Goal: Task Accomplishment & Management: Manage account settings

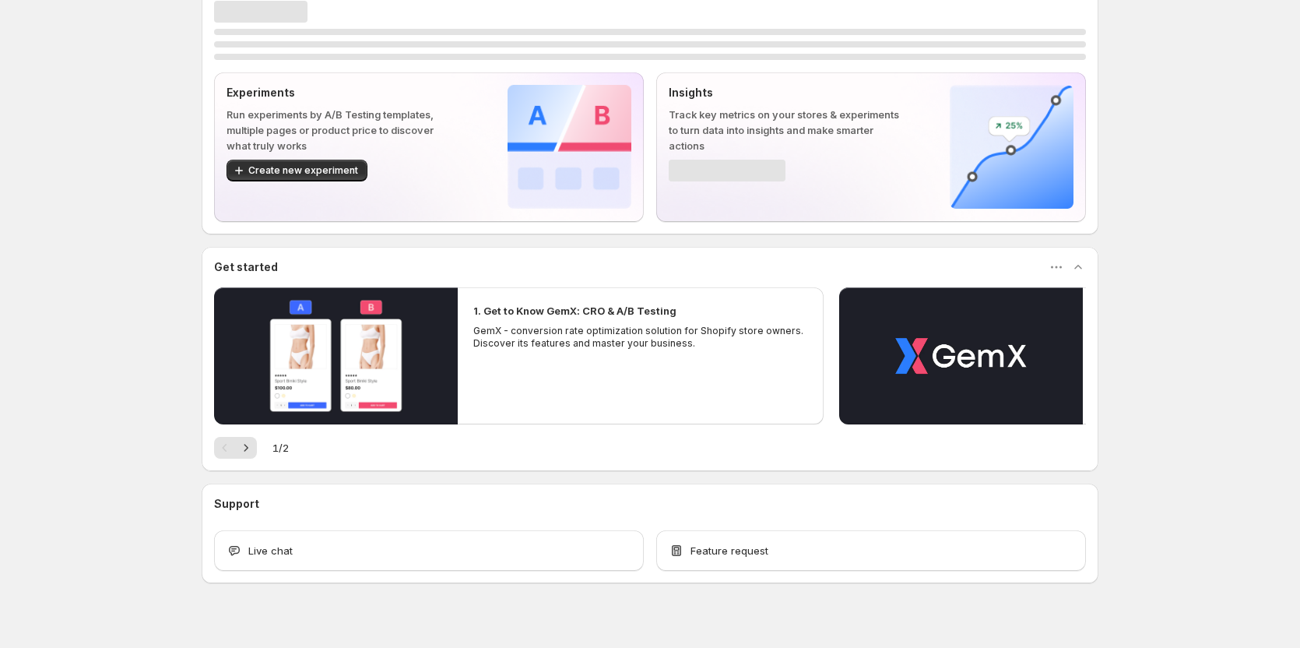
scroll to position [33, 0]
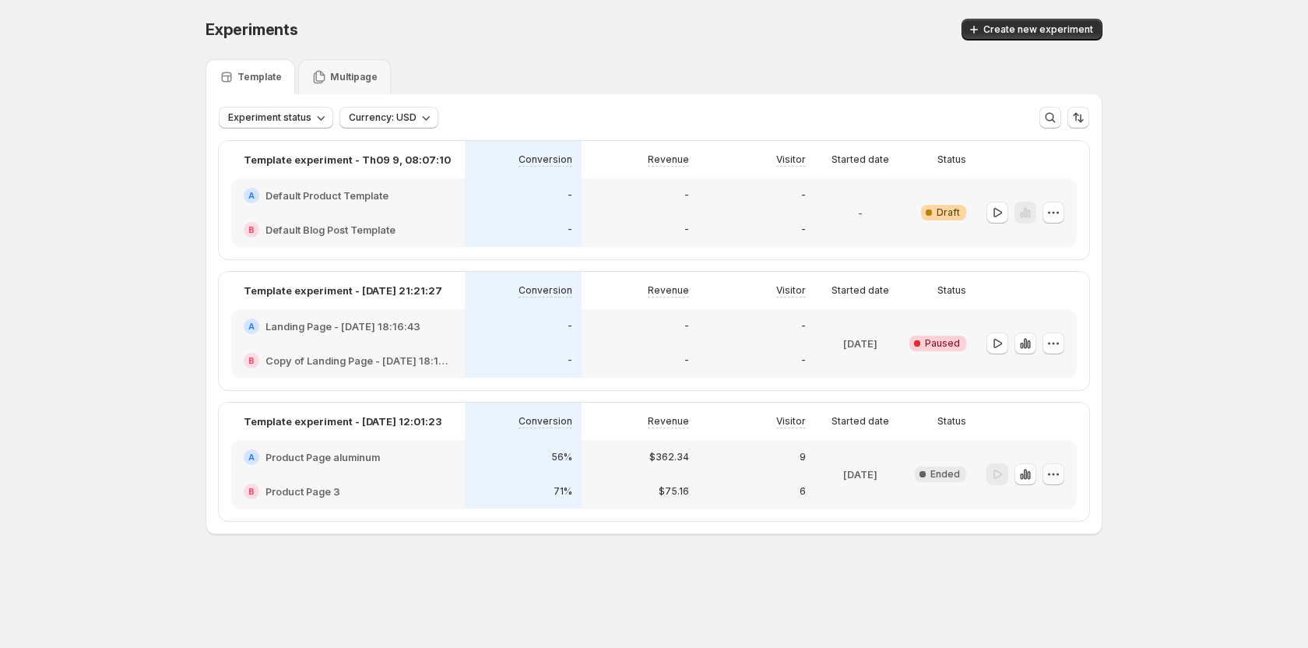
click at [1064, 477] on button "button" at bounding box center [1054, 474] width 22 height 22
click at [1131, 434] on div "Experiments. This page is ready Experiments Create new experiment Template Mult…" at bounding box center [654, 309] width 1308 height 618
click at [990, 213] on icon "button" at bounding box center [998, 213] width 16 height 16
click at [1000, 344] on icon "button" at bounding box center [998, 344] width 16 height 16
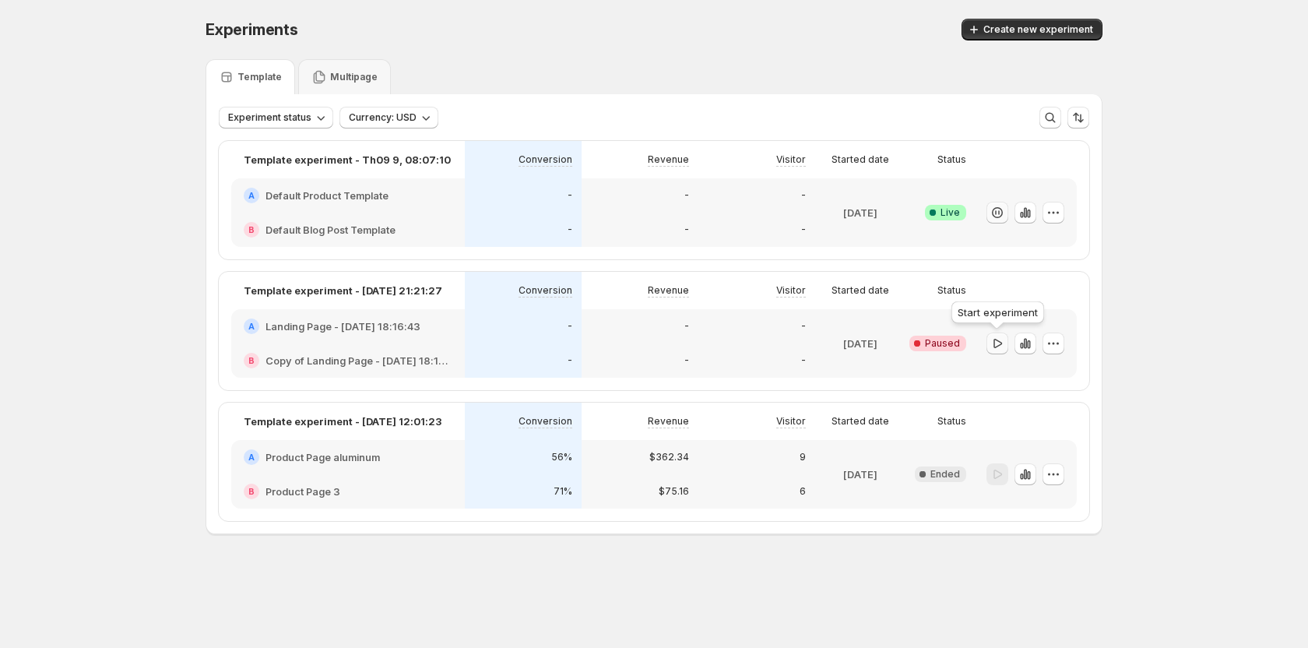
click at [1000, 344] on icon "button" at bounding box center [998, 344] width 16 height 16
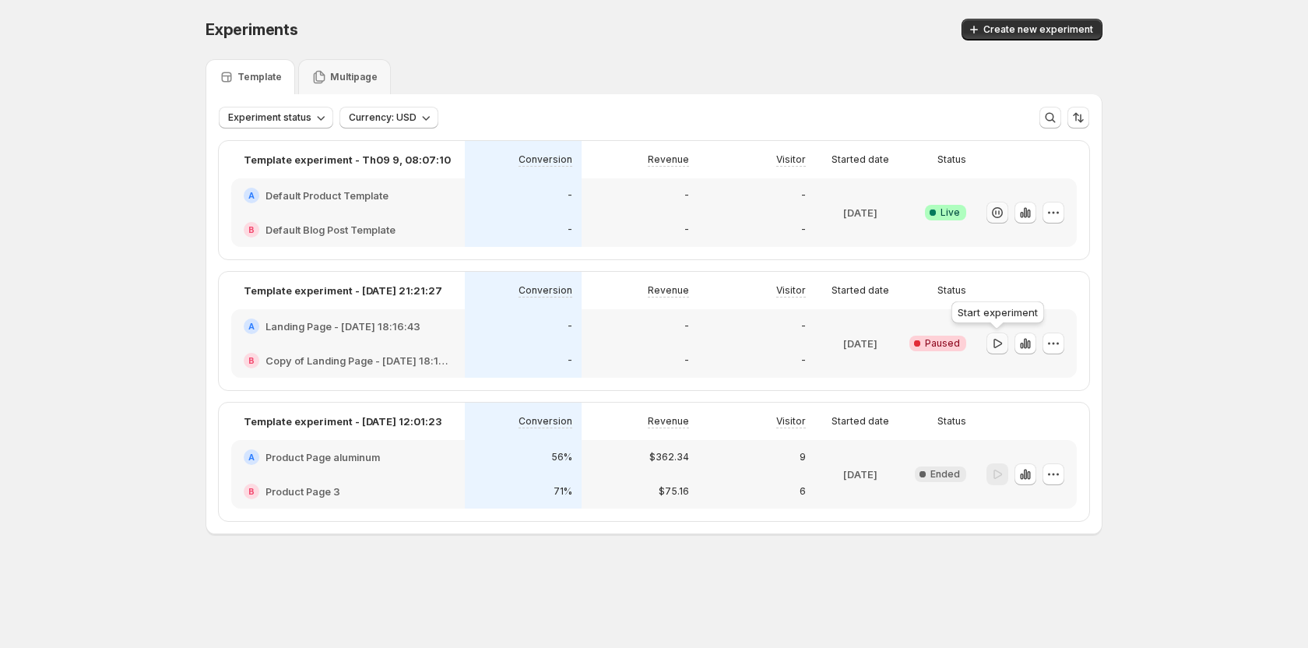
click at [997, 347] on icon "button" at bounding box center [998, 342] width 9 height 9
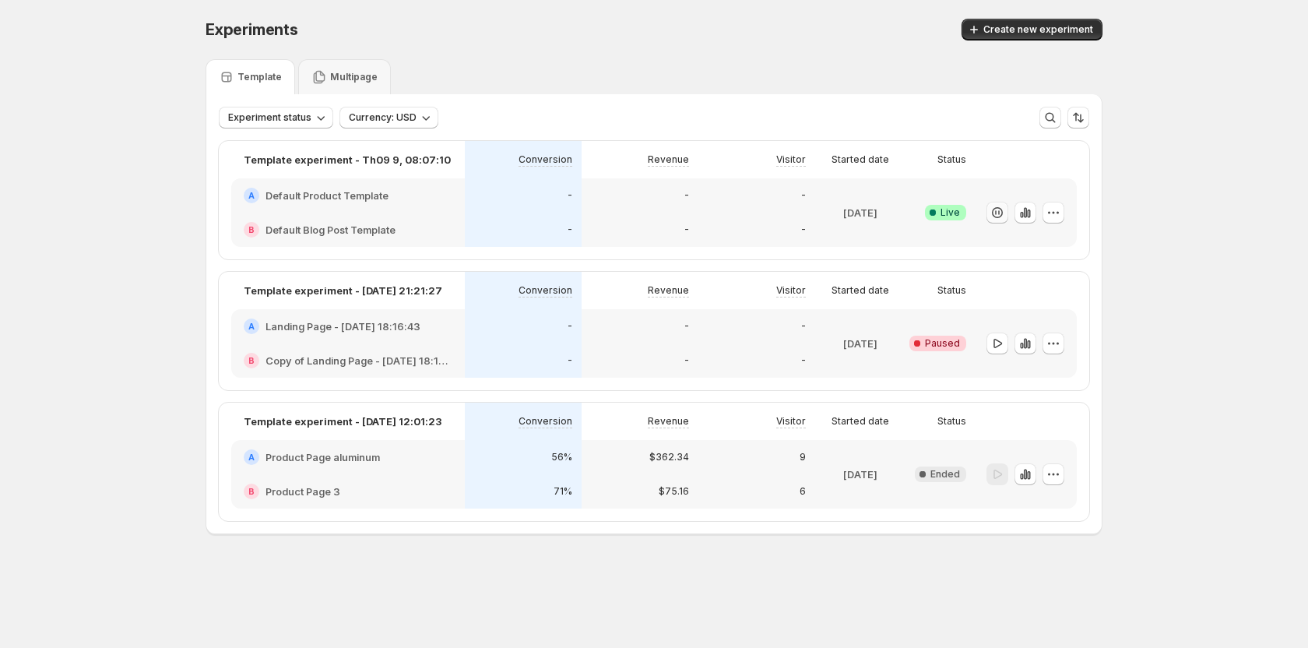
click at [1153, 345] on div "Experiments. This page is ready Experiments Create new experiment Template Mult…" at bounding box center [654, 309] width 1308 height 618
click at [988, 343] on button "button" at bounding box center [998, 343] width 22 height 22
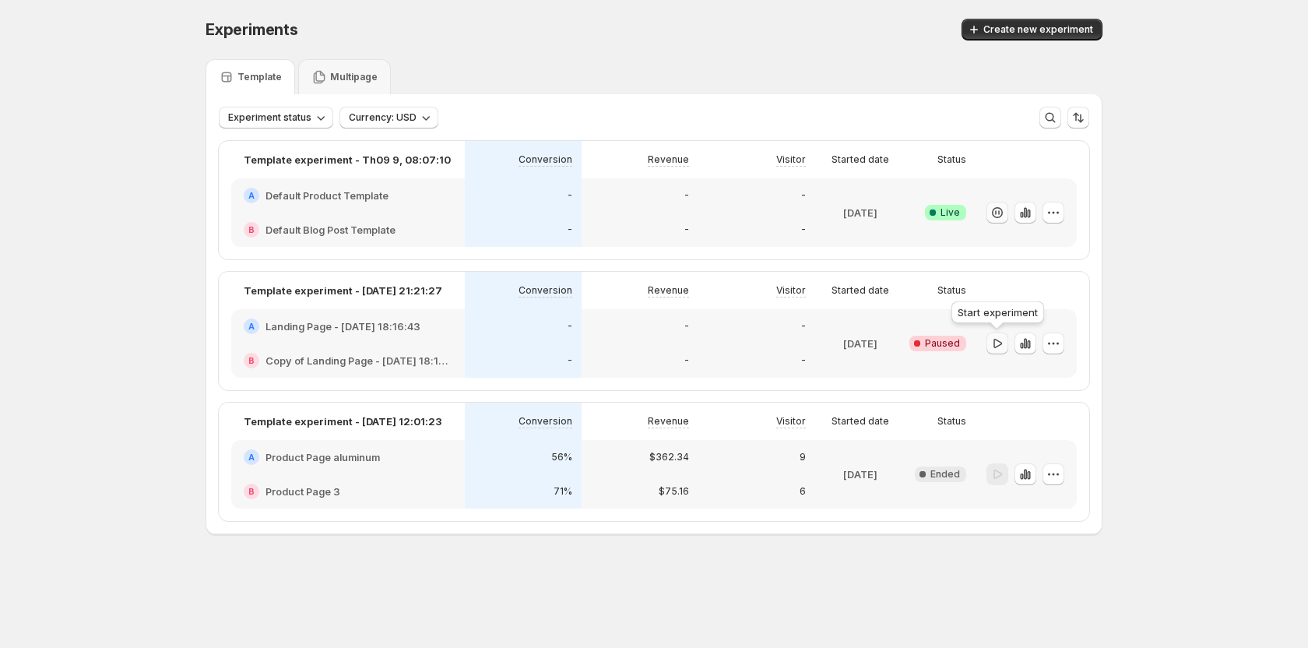
click at [988, 343] on button "button" at bounding box center [998, 343] width 22 height 22
click at [990, 212] on icon "button" at bounding box center [998, 213] width 16 height 16
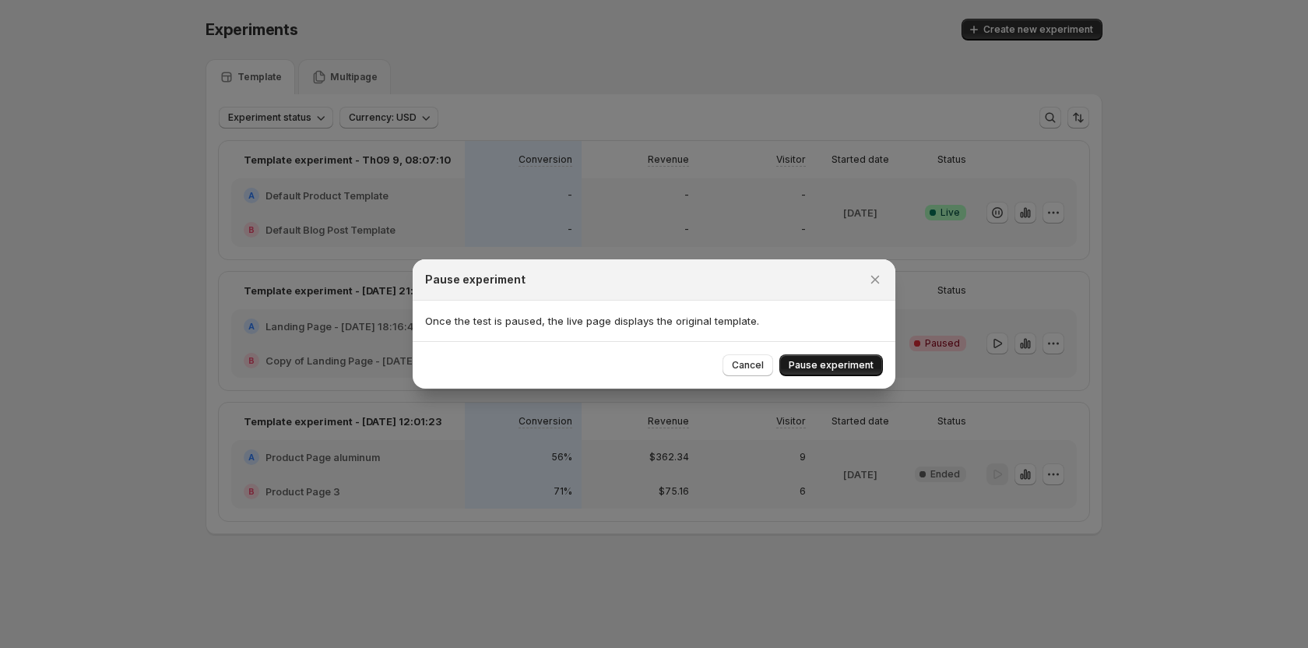
click at [834, 357] on button "Pause experiment" at bounding box center [831, 365] width 104 height 22
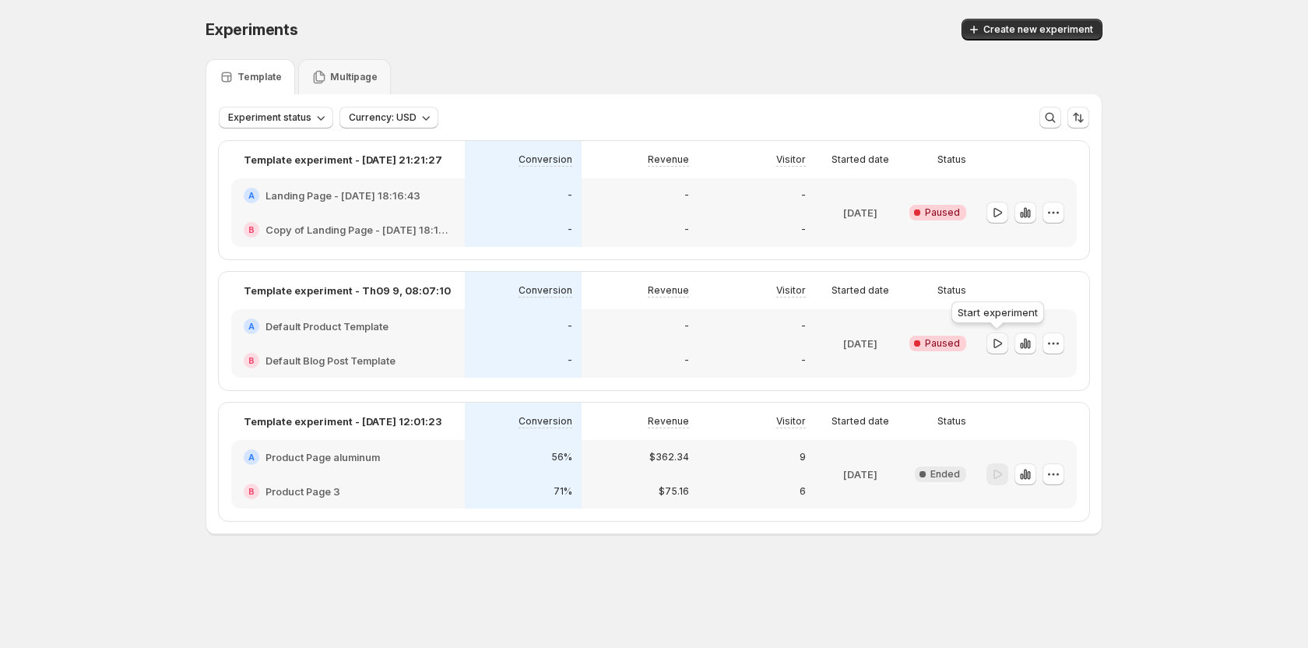
click at [991, 346] on icon "button" at bounding box center [998, 344] width 16 height 16
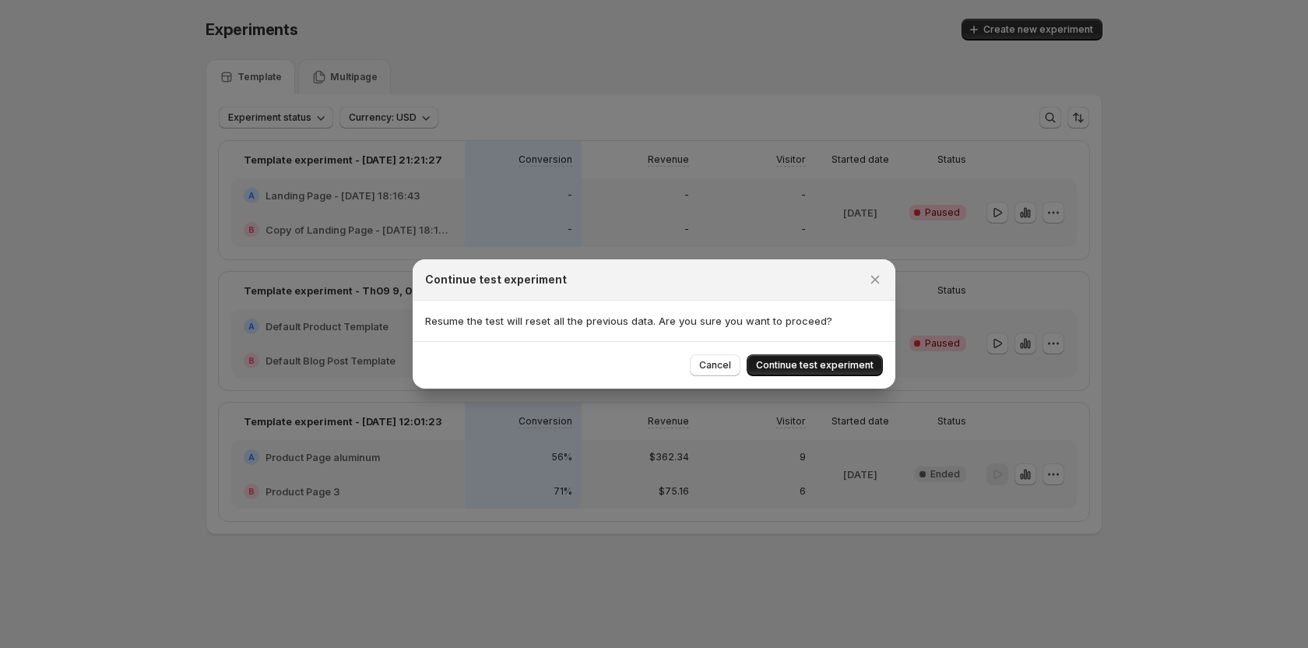
click at [815, 366] on span "Continue test experiment" at bounding box center [815, 365] width 118 height 12
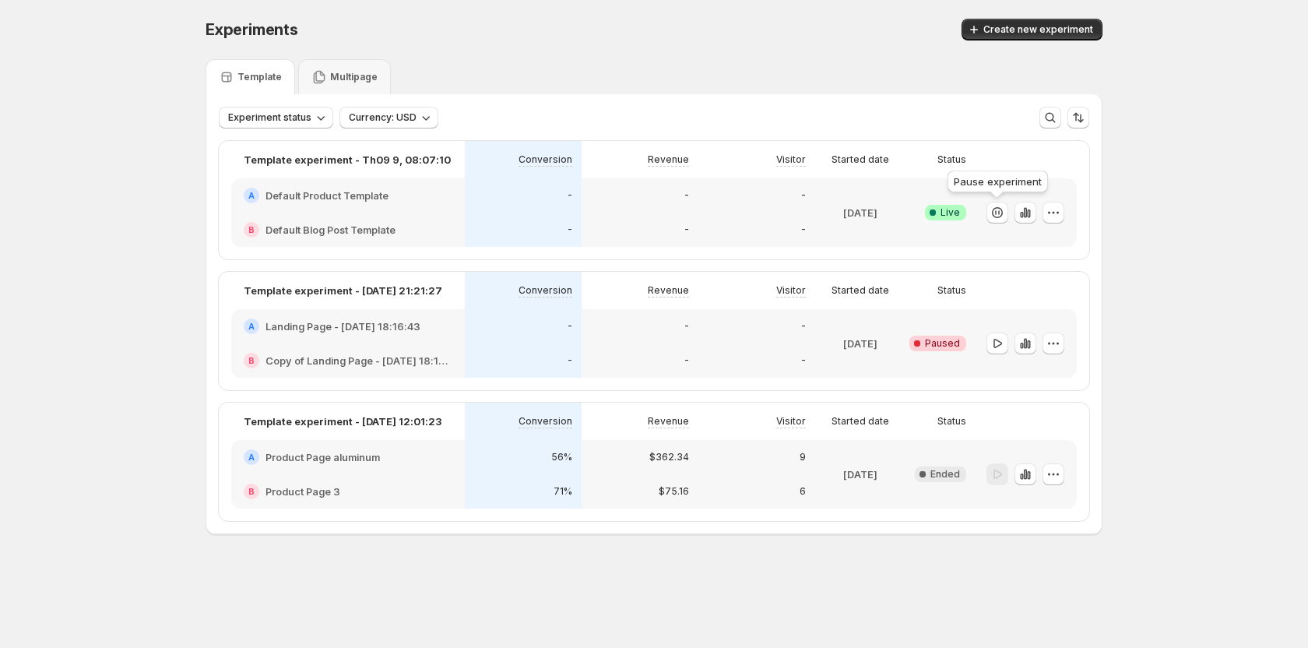
click at [994, 216] on icon "button" at bounding box center [998, 213] width 16 height 16
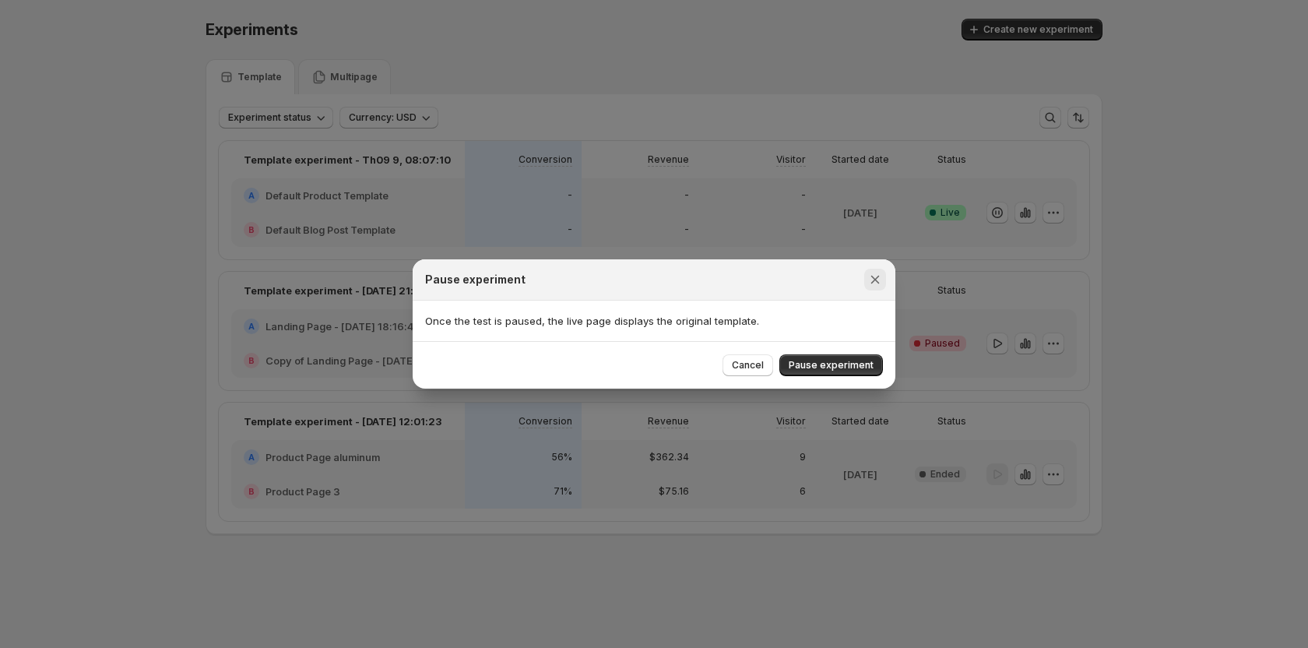
click at [874, 278] on icon "Close" at bounding box center [875, 280] width 9 height 9
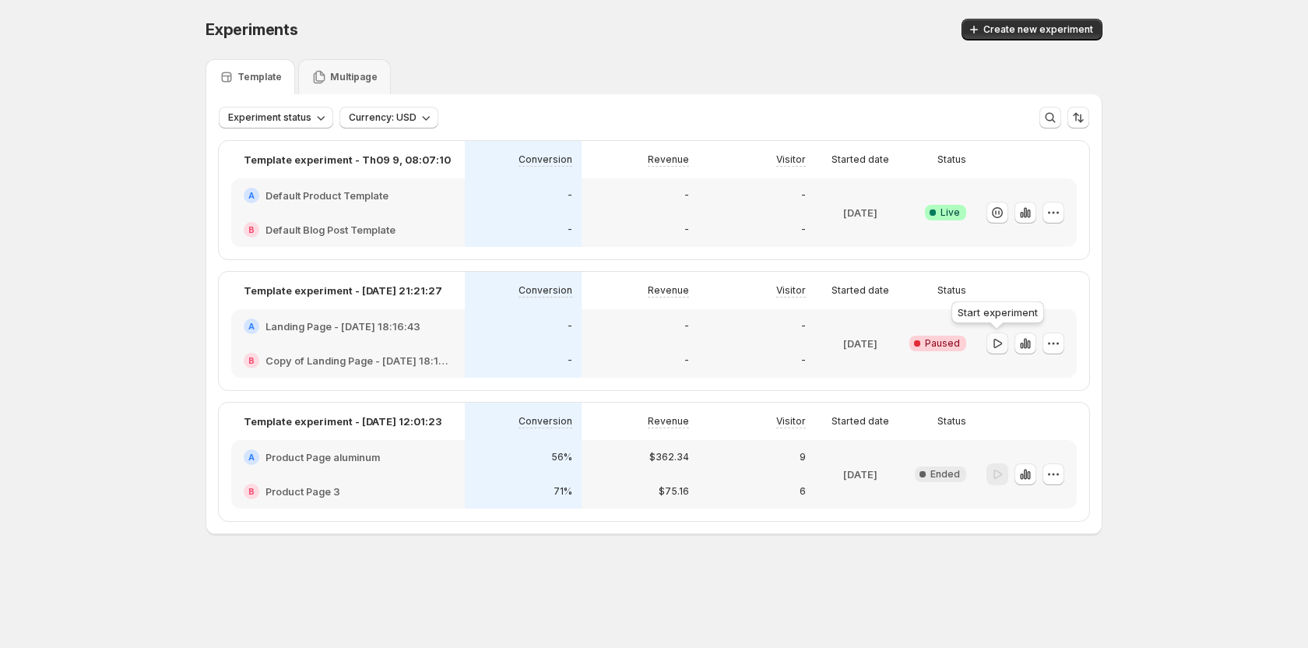
click at [997, 345] on icon "button" at bounding box center [998, 344] width 16 height 16
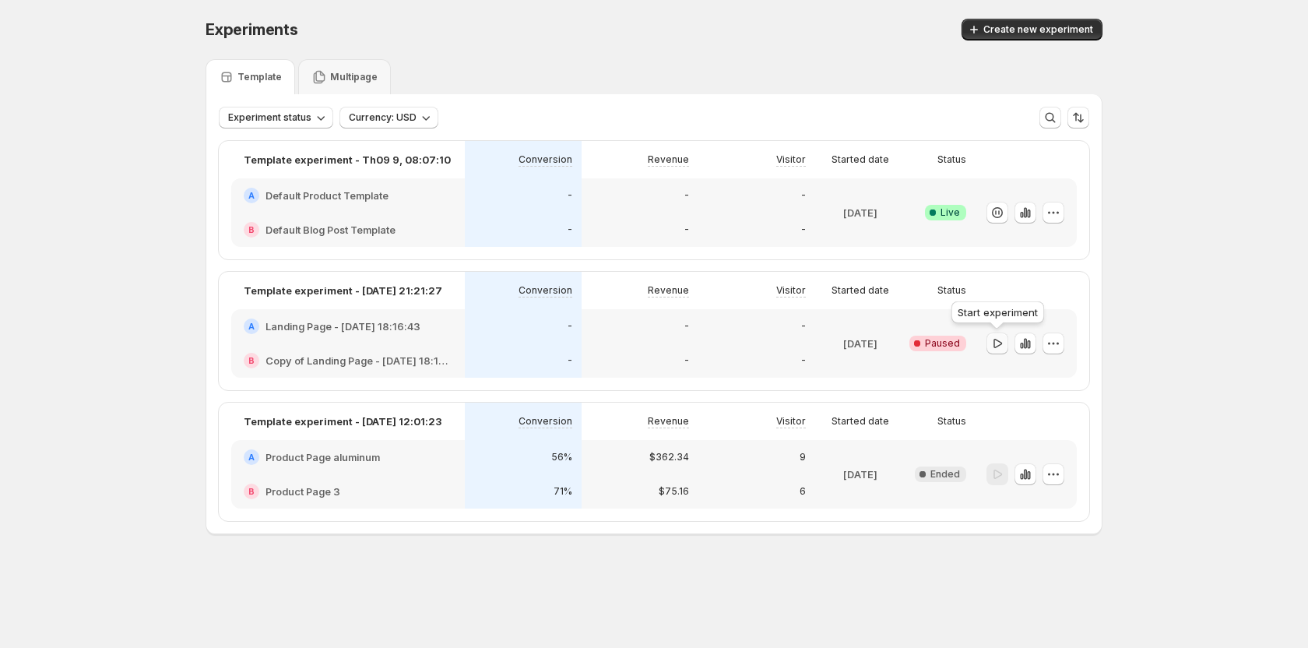
click at [997, 345] on icon "button" at bounding box center [998, 344] width 16 height 16
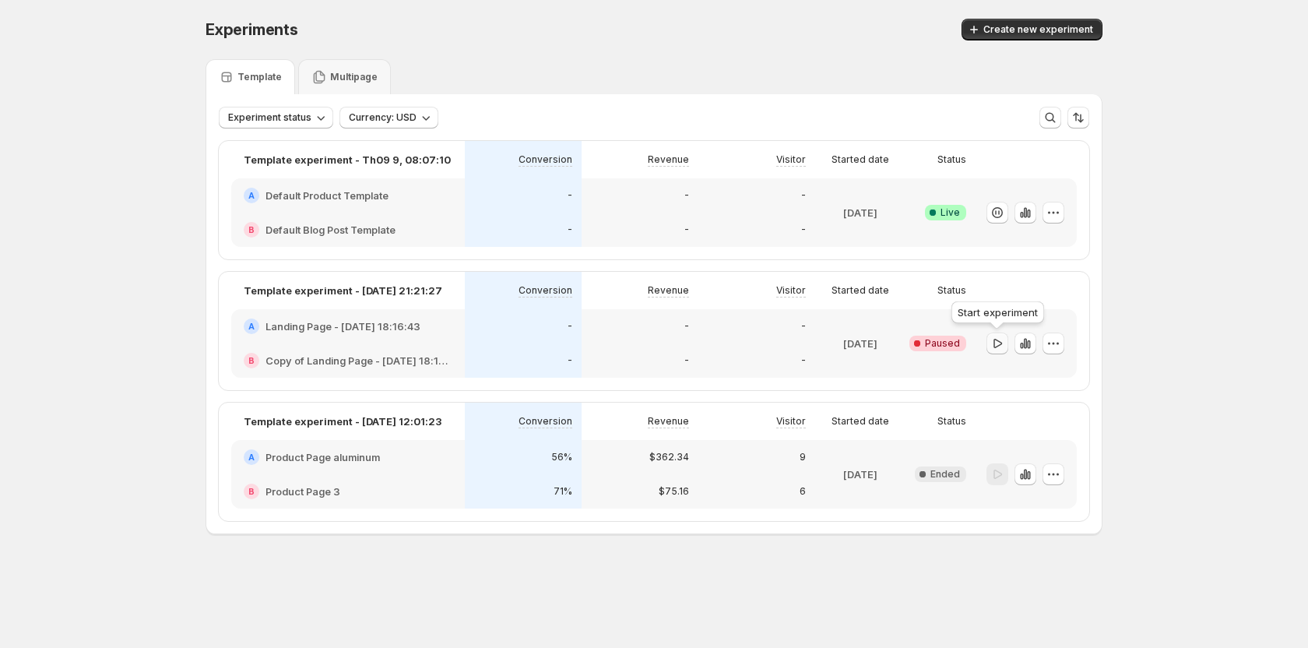
click at [997, 345] on icon "button" at bounding box center [998, 344] width 16 height 16
click at [994, 209] on icon "button" at bounding box center [998, 213] width 16 height 16
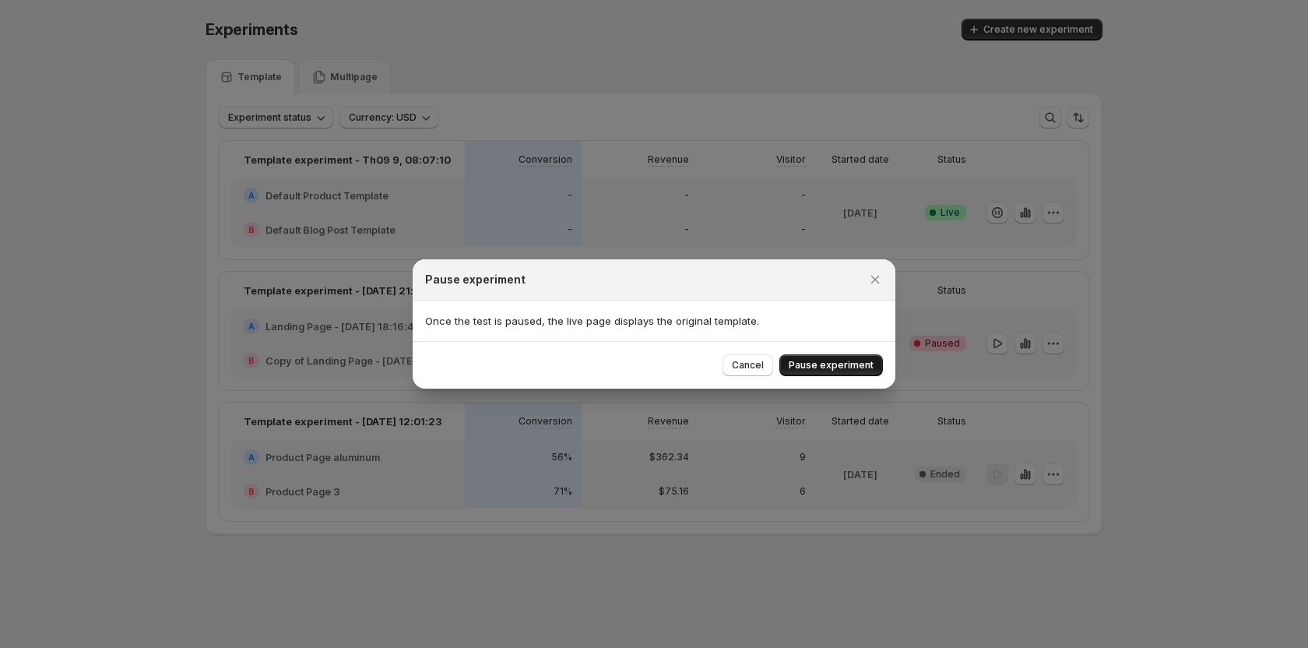
click at [843, 356] on button "Pause experiment" at bounding box center [831, 365] width 104 height 22
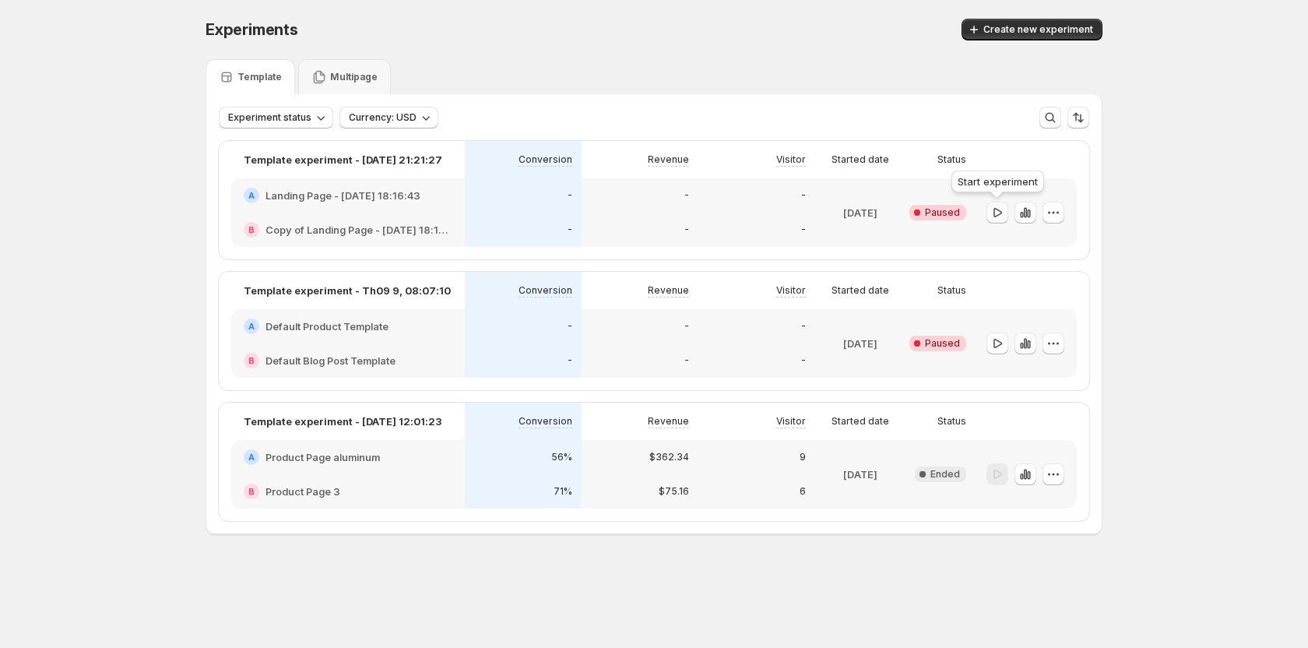
click at [997, 216] on icon "button" at bounding box center [998, 211] width 9 height 9
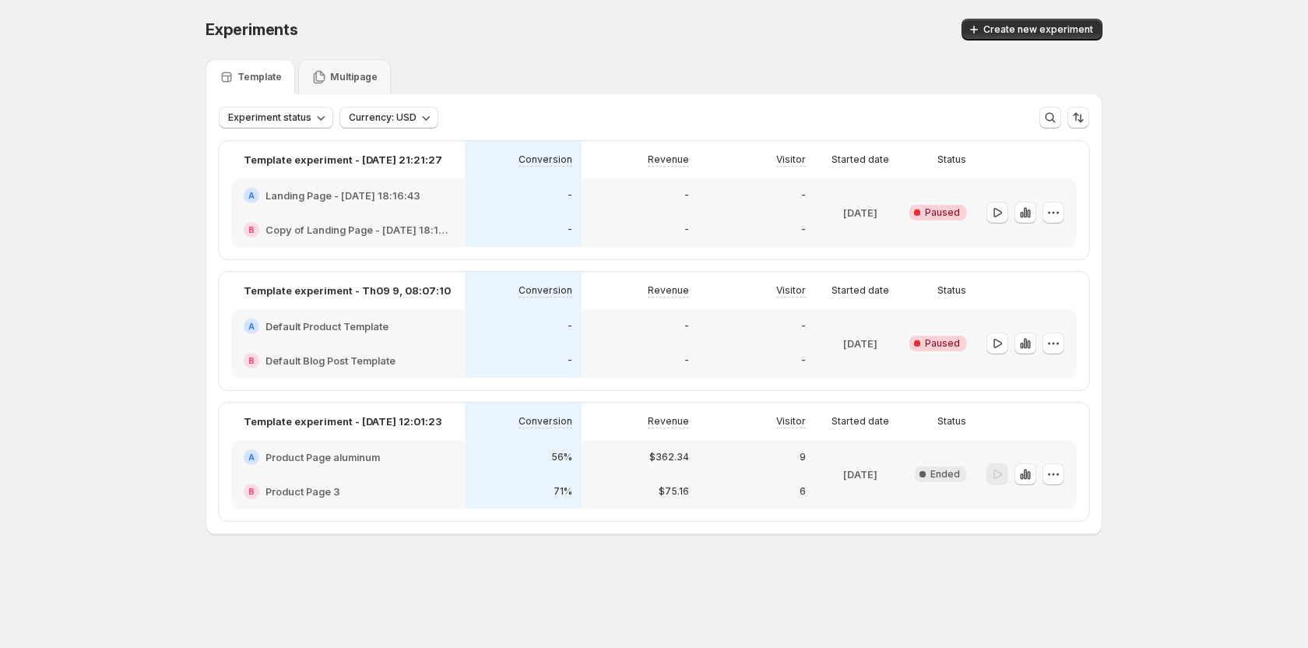
click at [997, 216] on icon "button" at bounding box center [998, 211] width 9 height 9
click at [353, 76] on p "Multipage" at bounding box center [353, 77] width 47 height 12
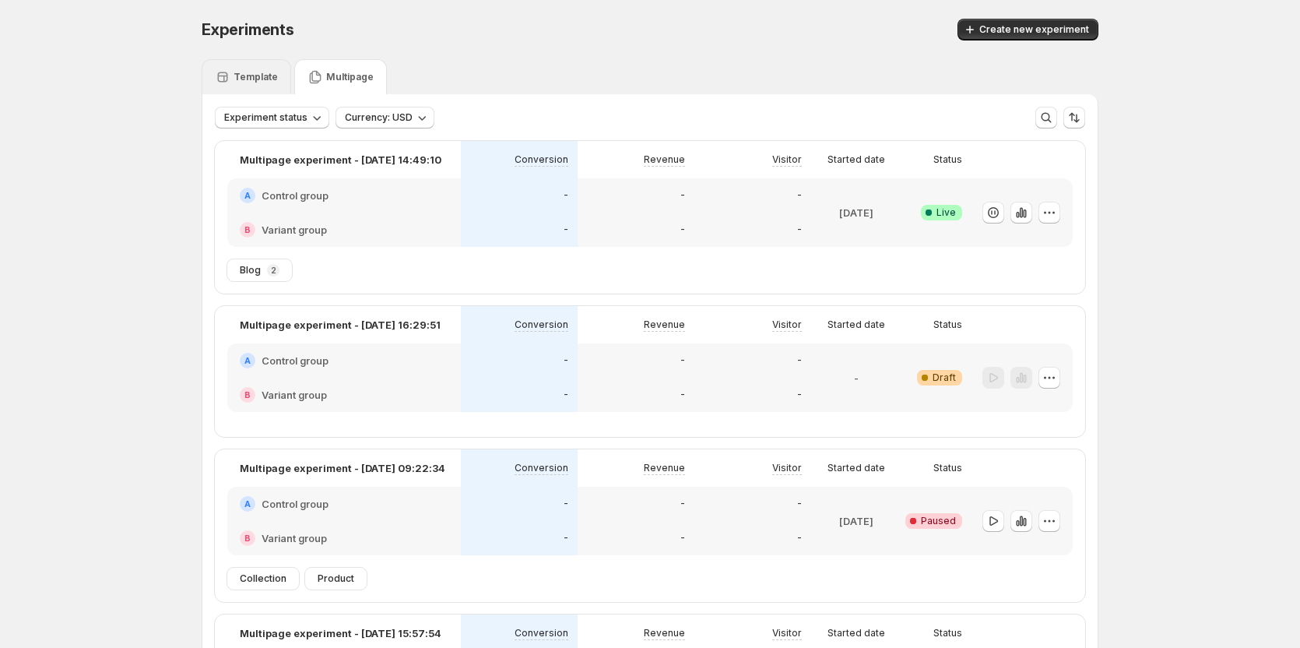
click at [255, 76] on p "Template" at bounding box center [256, 77] width 44 height 12
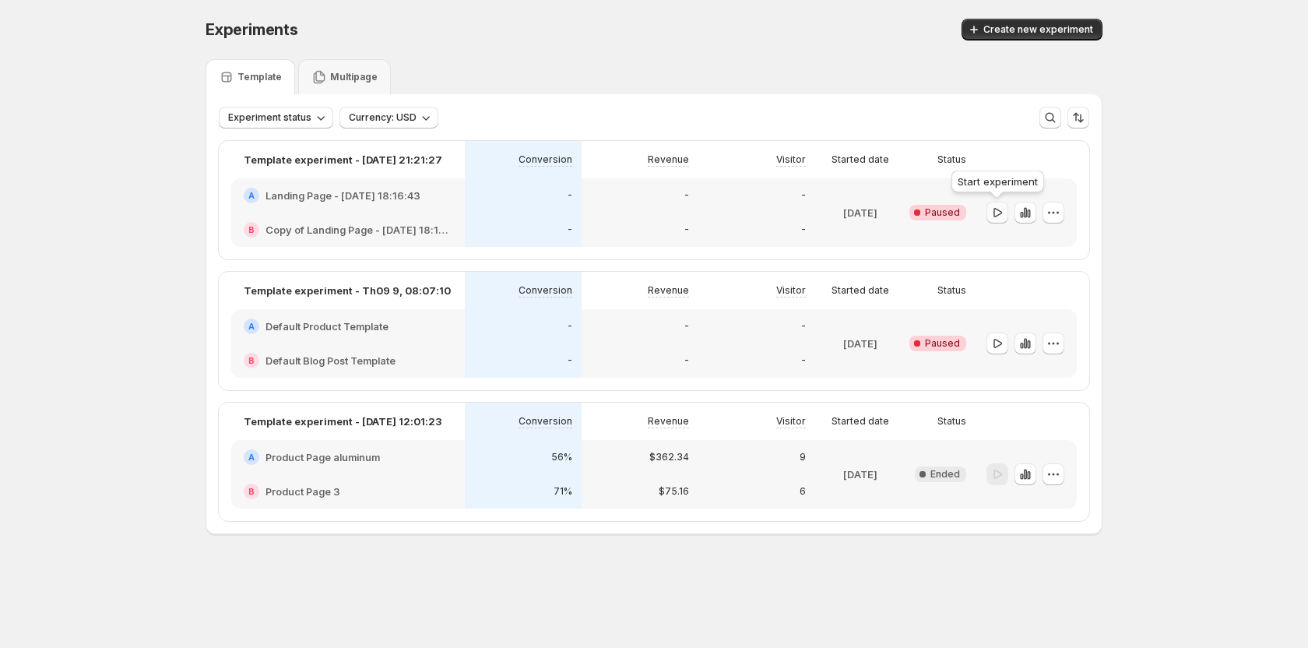
click at [1002, 210] on icon "button" at bounding box center [998, 213] width 16 height 16
click at [998, 344] on icon "button" at bounding box center [998, 344] width 16 height 16
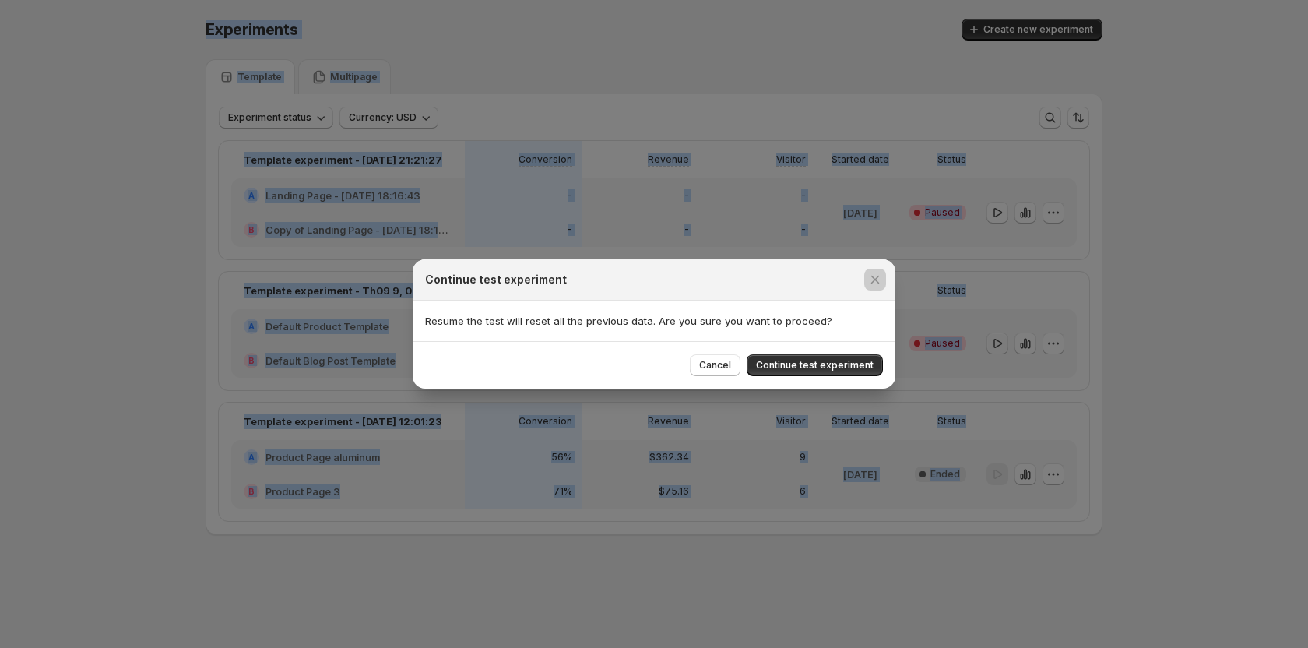
click at [998, 344] on div at bounding box center [654, 324] width 1308 height 648
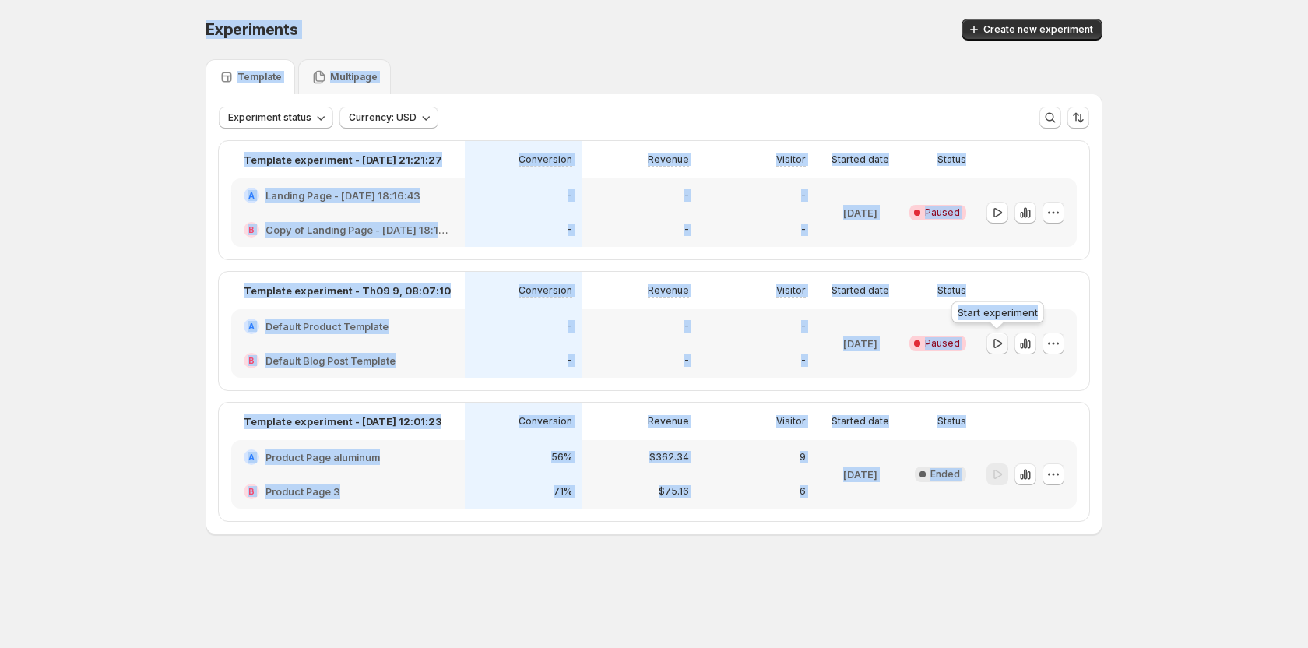
click at [998, 344] on icon "button" at bounding box center [998, 344] width 16 height 16
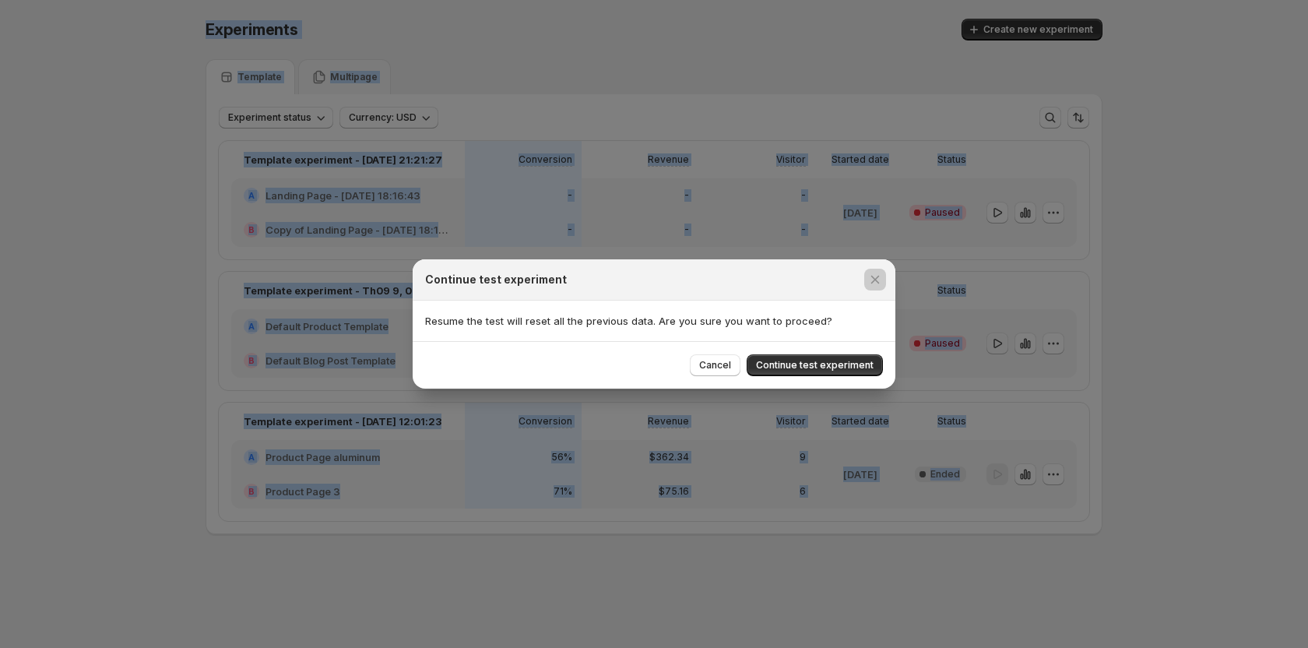
click at [998, 344] on div at bounding box center [654, 324] width 1308 height 648
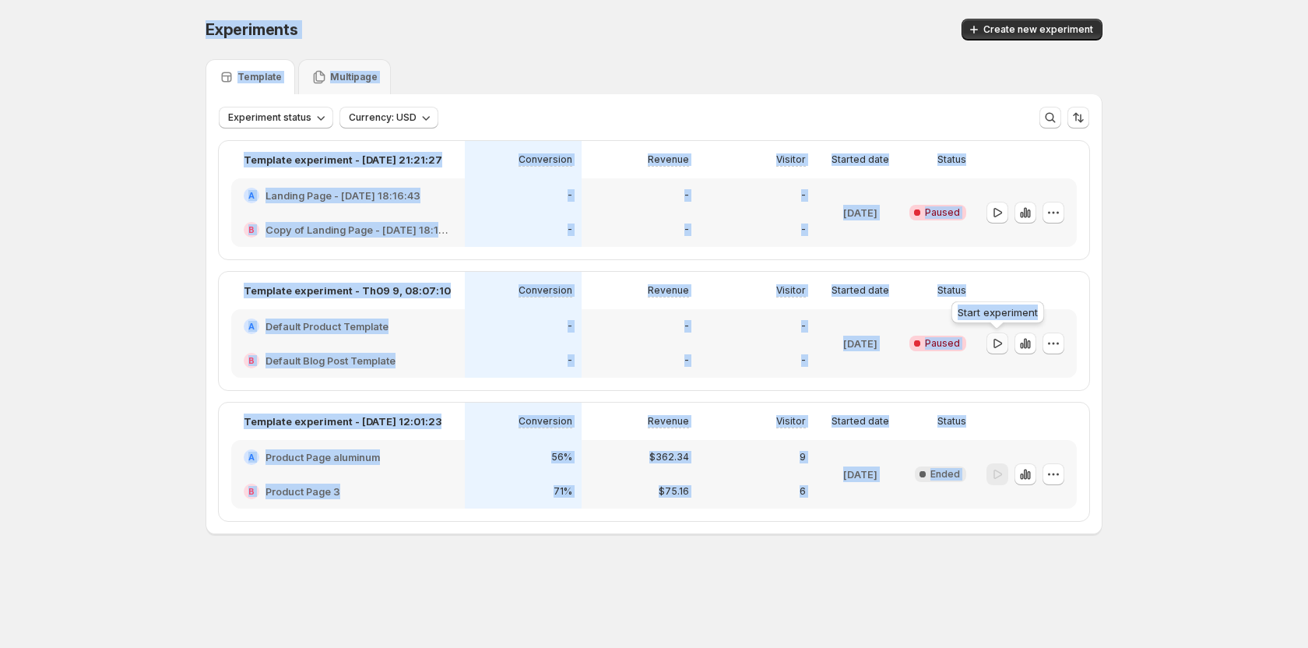
click at [1001, 348] on icon "button" at bounding box center [998, 344] width 16 height 16
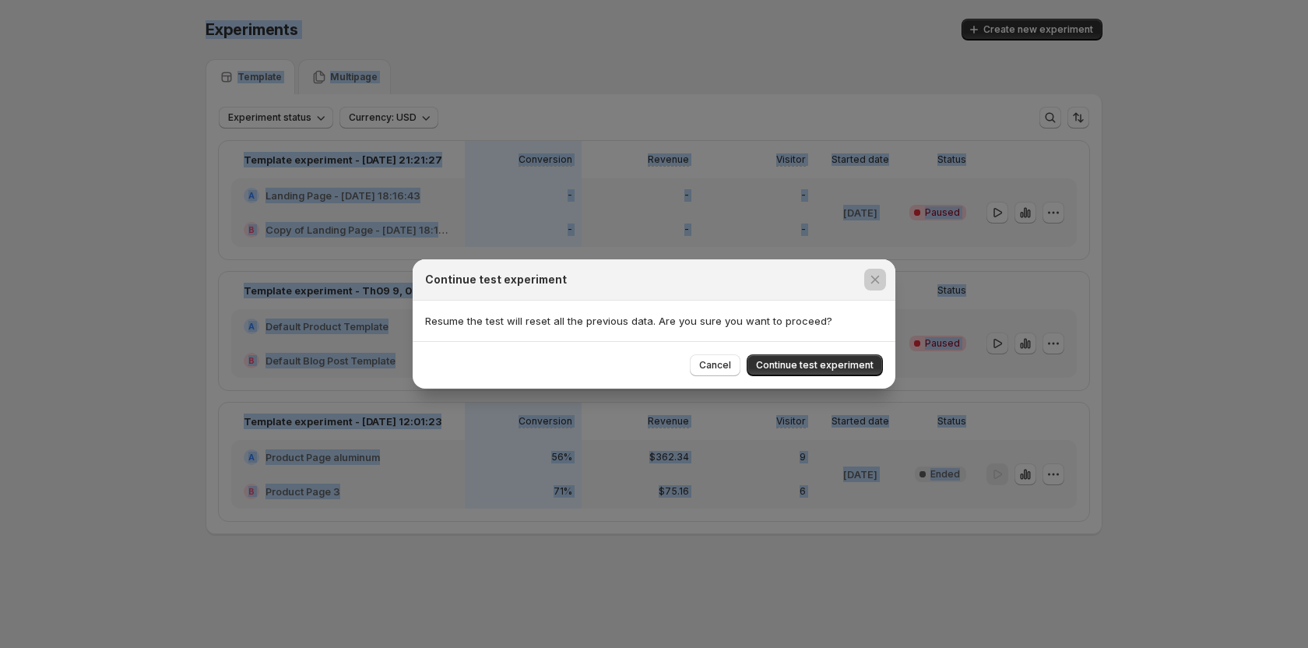
click at [1001, 348] on div at bounding box center [654, 324] width 1308 height 648
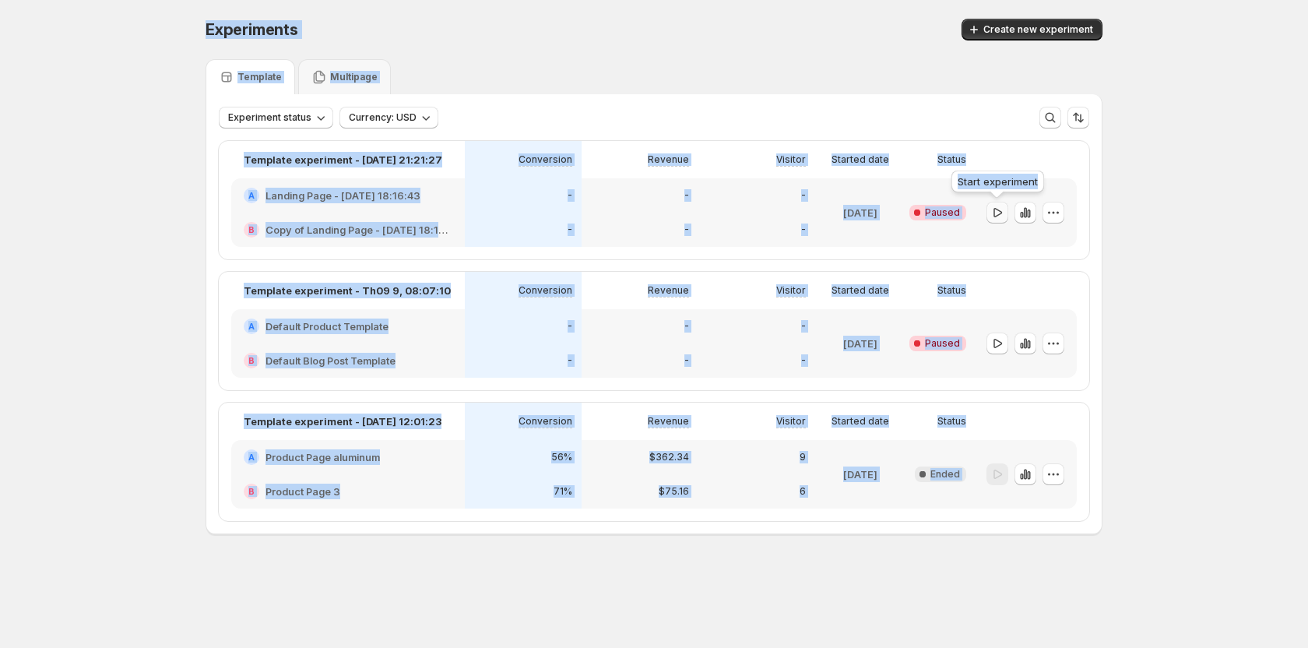
click at [995, 207] on icon "button" at bounding box center [998, 213] width 16 height 16
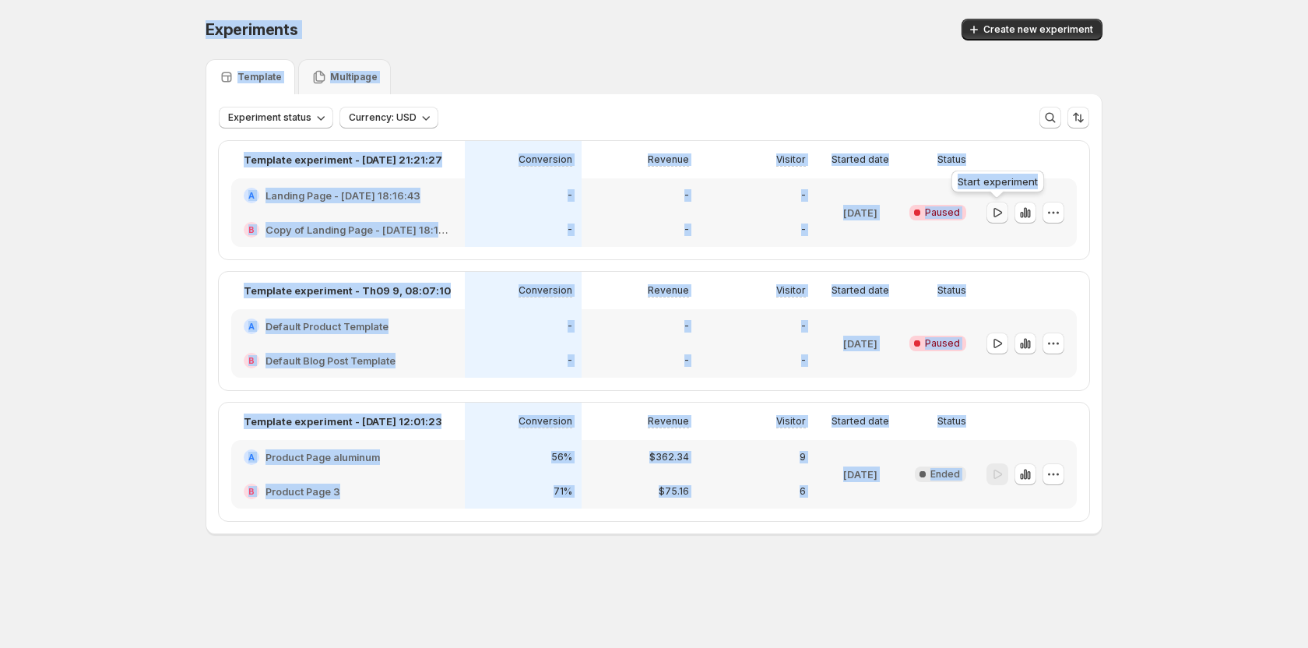
click at [995, 207] on icon "button" at bounding box center [998, 213] width 16 height 16
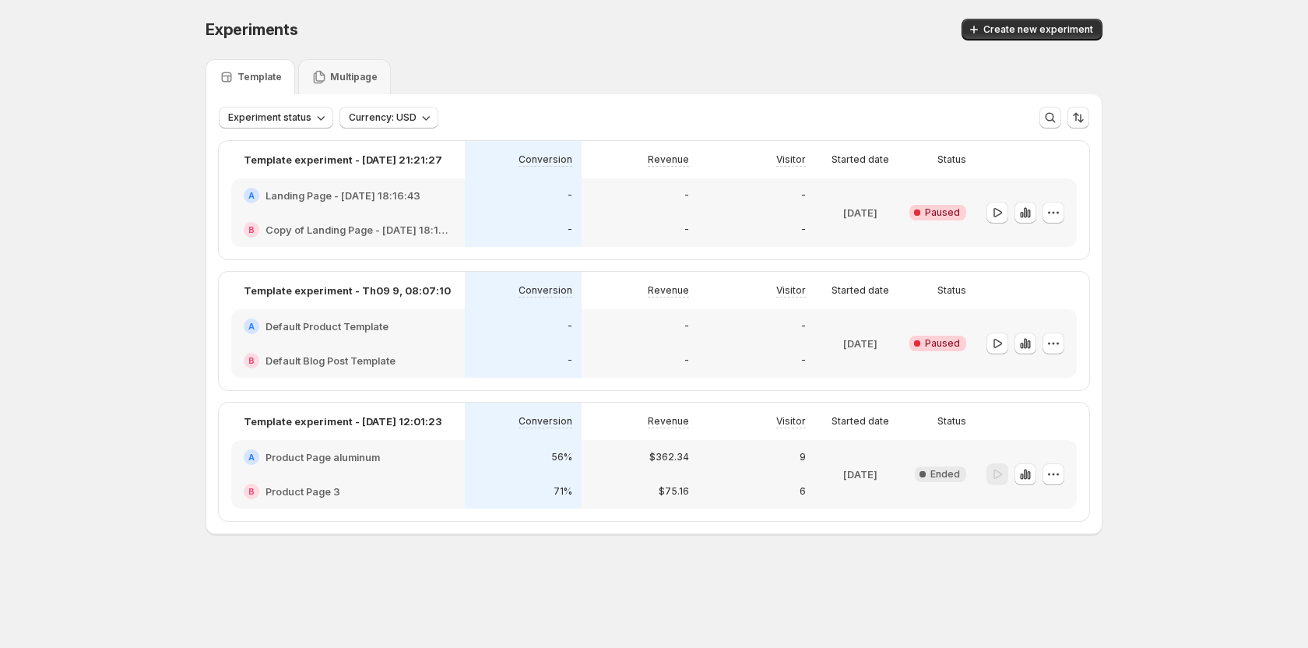
click at [1066, 213] on div at bounding box center [1026, 212] width 101 height 69
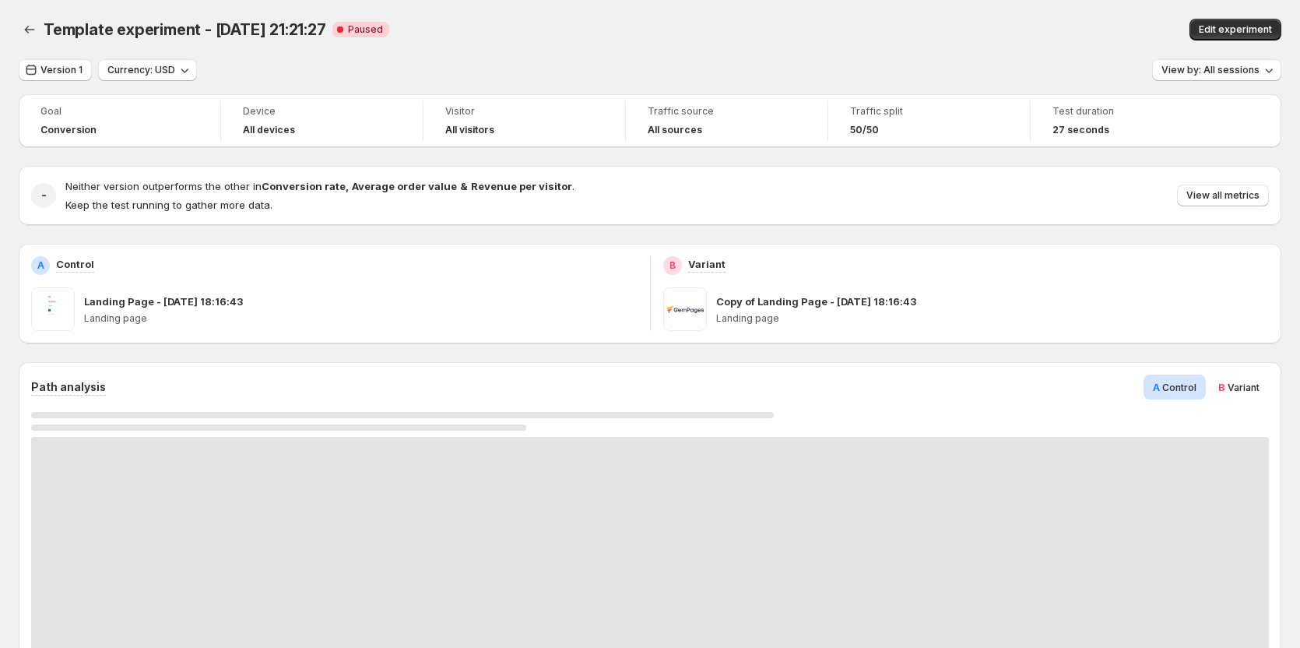
click at [1060, 211] on div "Neither version outperforms the other in Conversion rate , Average order value …" at bounding box center [667, 195] width 1204 height 34
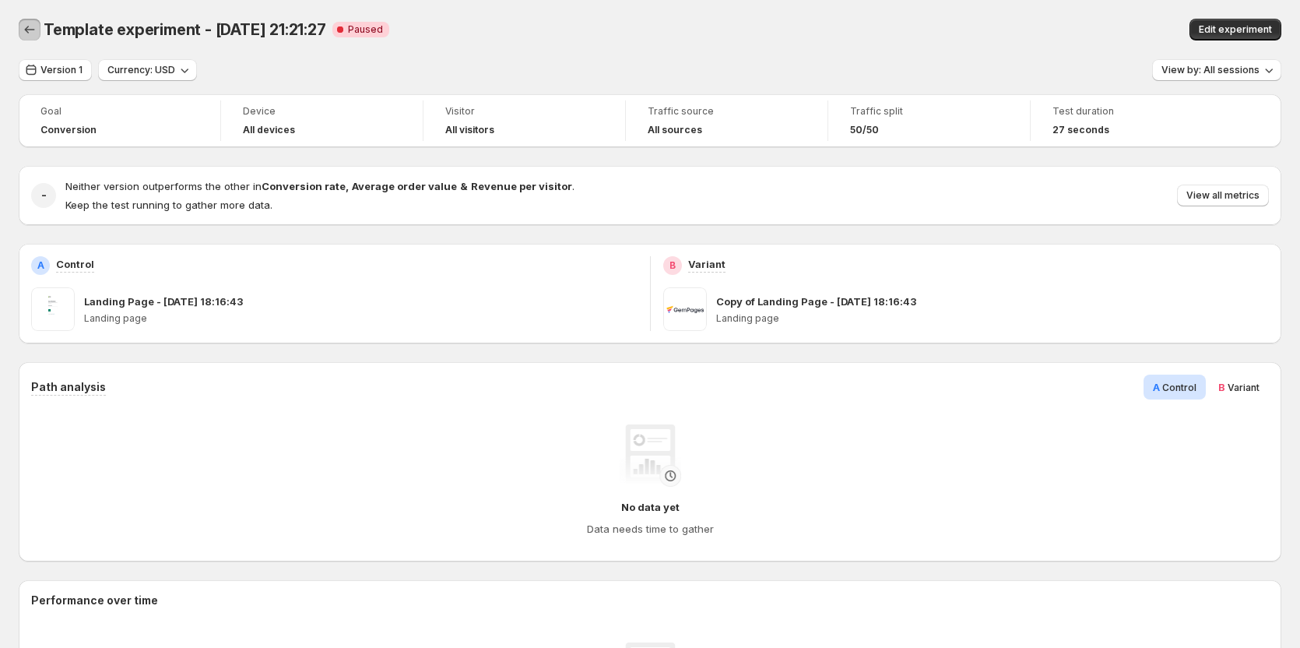
click at [31, 28] on icon "Back" at bounding box center [30, 30] width 16 height 16
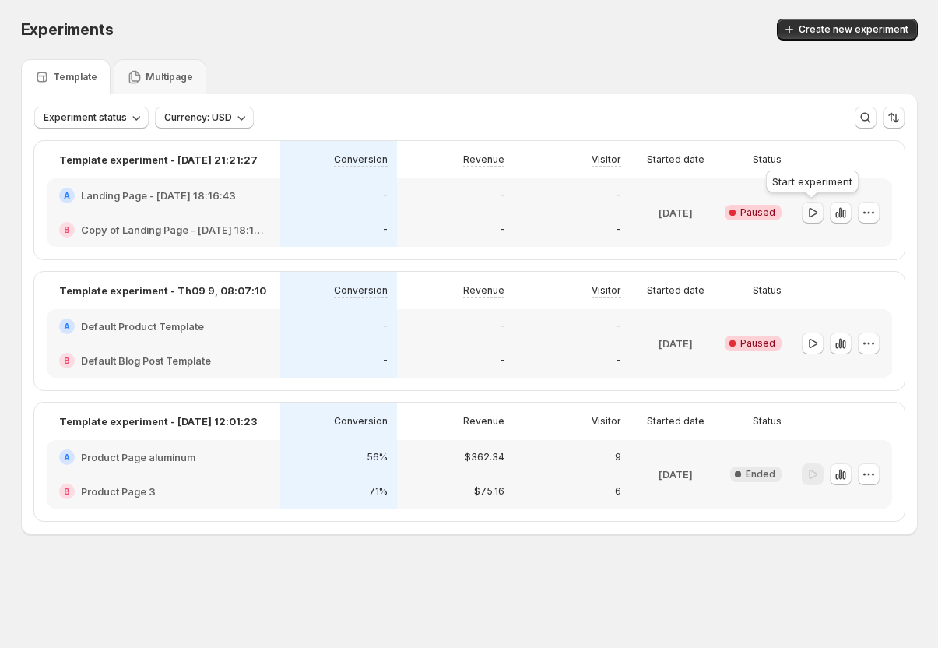
click at [808, 214] on icon "button" at bounding box center [813, 213] width 16 height 16
click at [815, 220] on icon "button" at bounding box center [813, 213] width 16 height 16
click at [938, 257] on html "Experiments. This page is ready Experiments Create new experiment Template Mult…" at bounding box center [469, 324] width 938 height 648
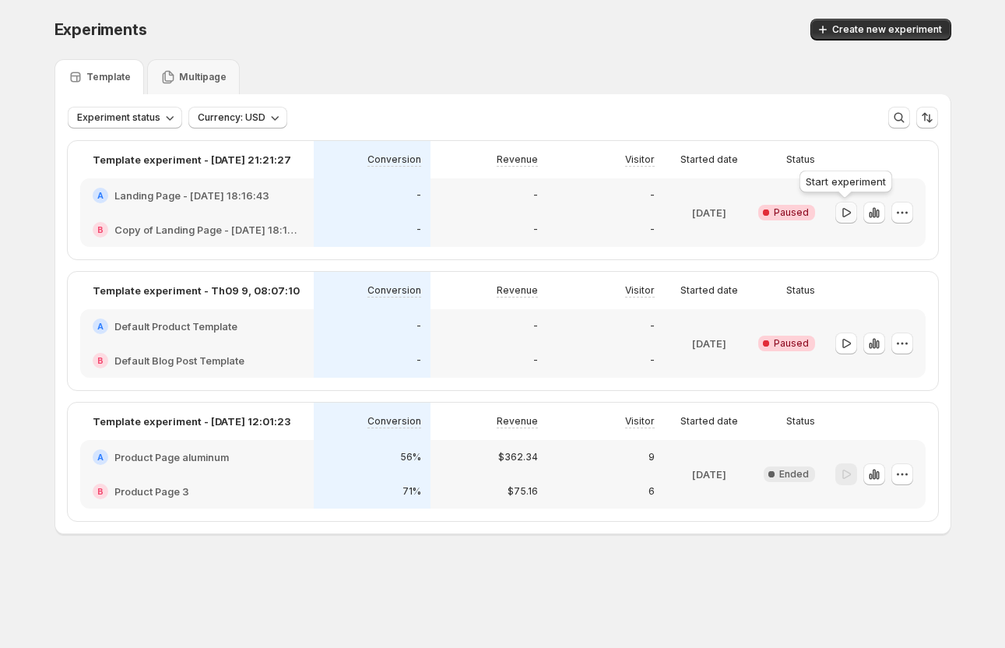
click at [849, 207] on icon "button" at bounding box center [847, 213] width 16 height 16
click at [850, 213] on icon "button" at bounding box center [847, 213] width 16 height 16
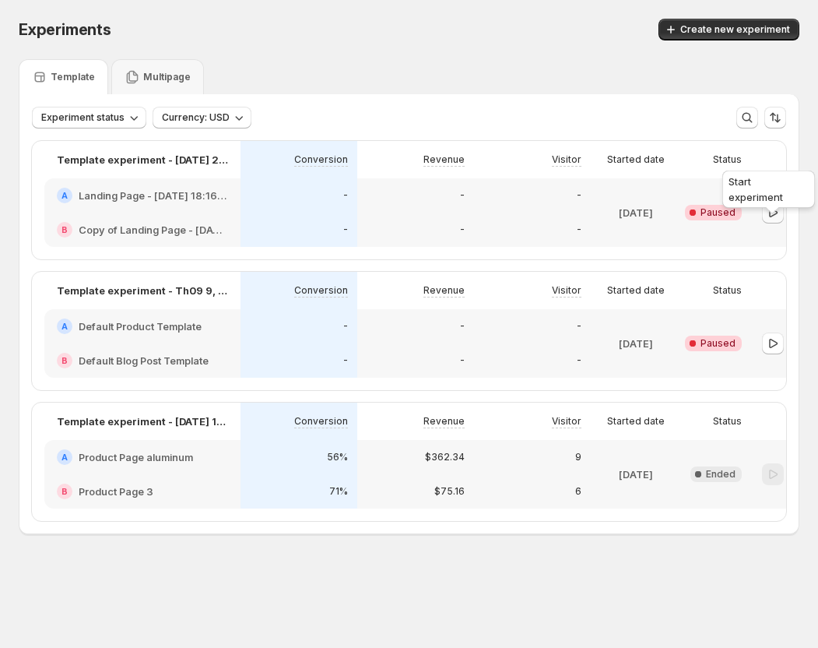
click at [769, 210] on icon "button" at bounding box center [773, 213] width 16 height 16
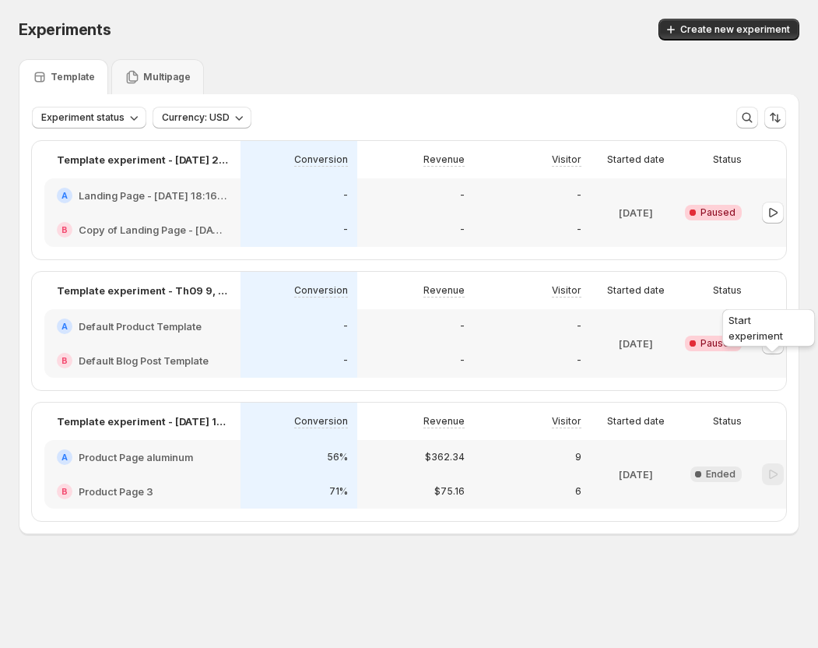
click at [776, 351] on icon "button" at bounding box center [773, 344] width 16 height 16
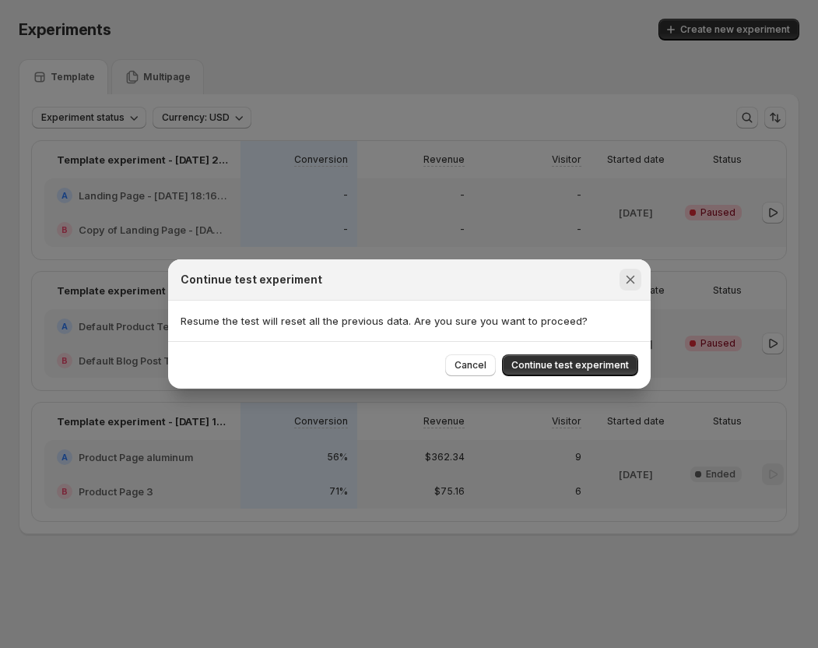
click at [638, 280] on icon "Close" at bounding box center [631, 280] width 16 height 16
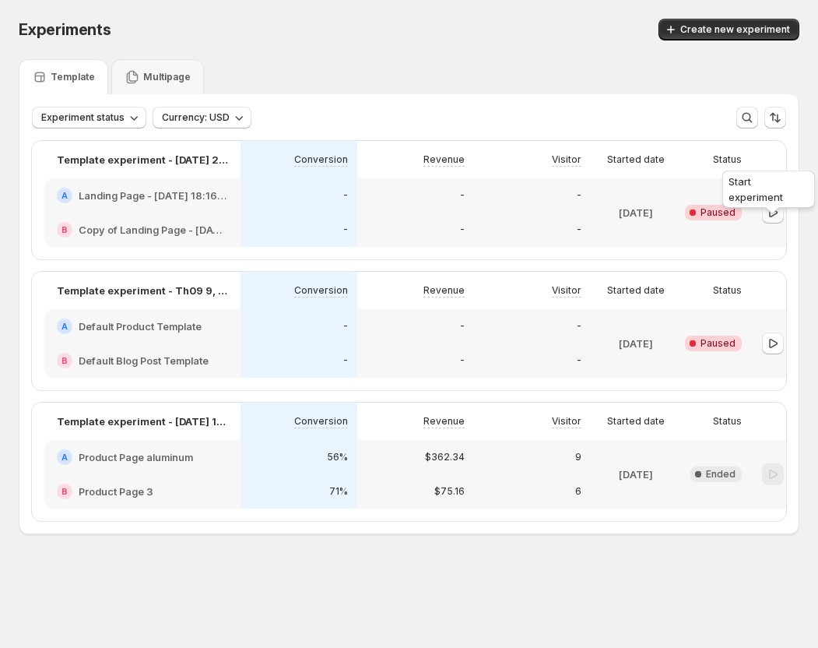
click at [769, 215] on icon "button" at bounding box center [773, 213] width 16 height 16
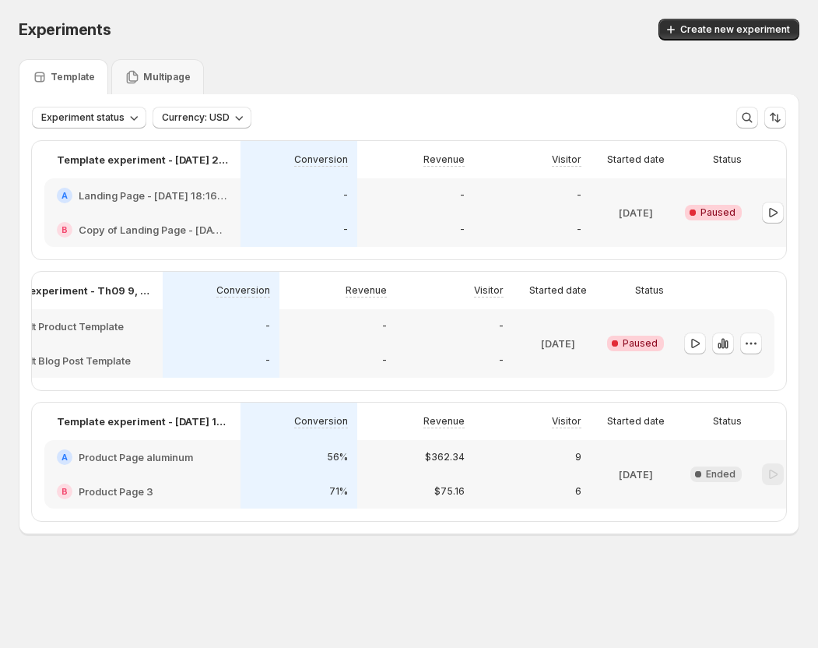
scroll to position [0, 79]
click at [751, 351] on icon "button" at bounding box center [751, 344] width 16 height 16
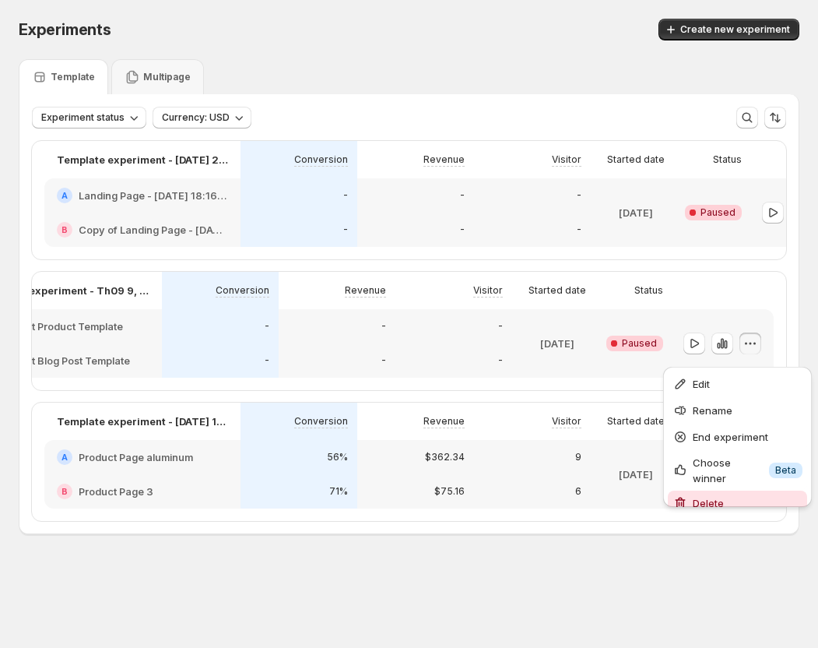
click at [716, 497] on span "Delete" at bounding box center [708, 503] width 31 height 12
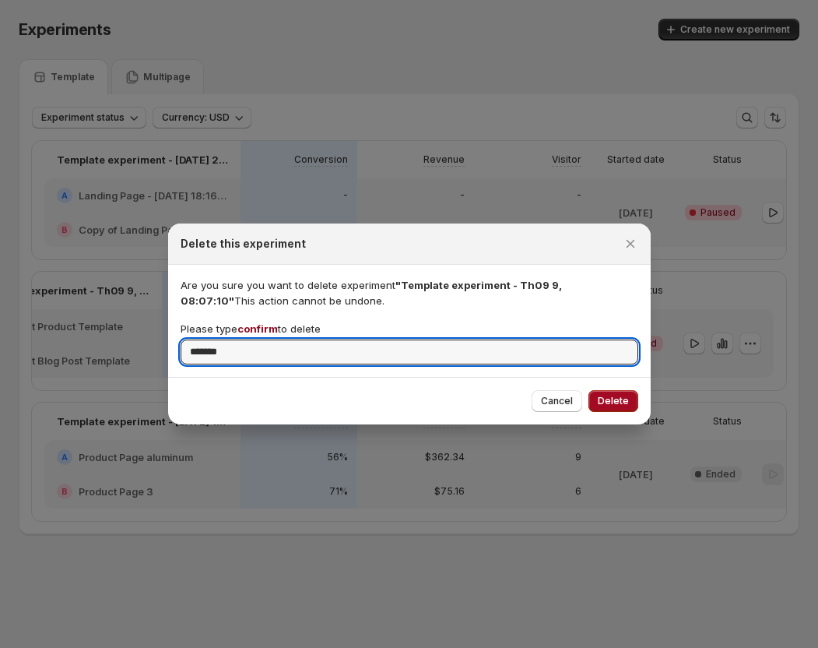
type input "*******"
click at [600, 403] on span "Delete" at bounding box center [613, 401] width 31 height 12
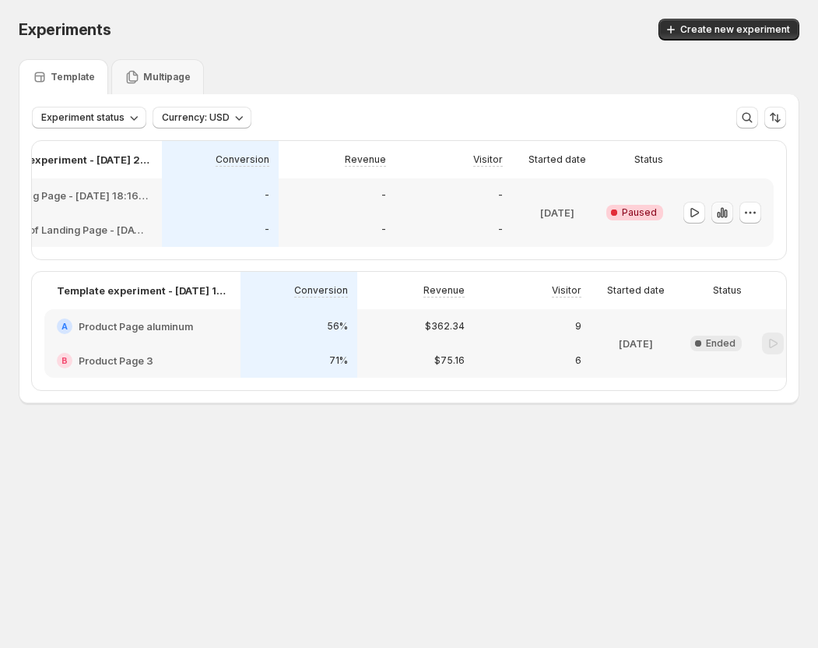
click at [723, 212] on icon "button" at bounding box center [722, 212] width 3 height 10
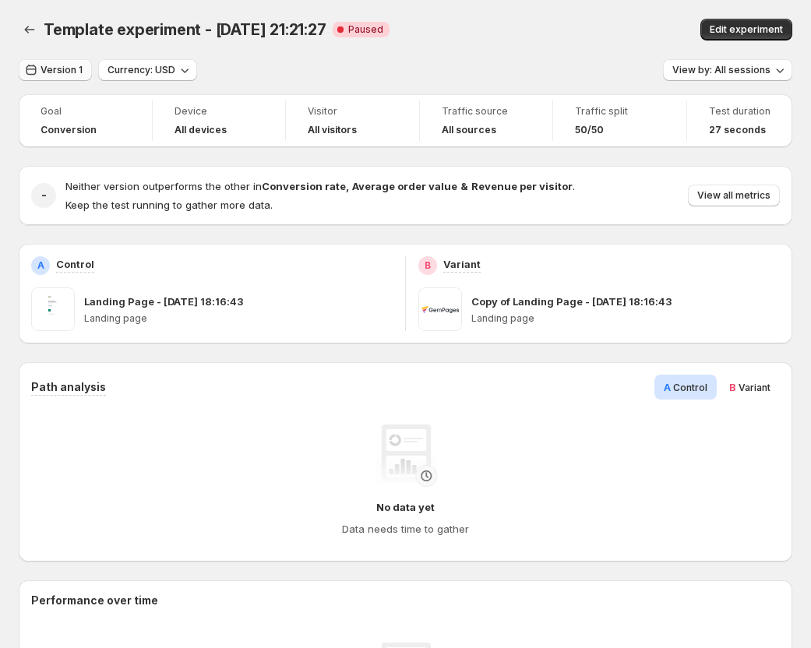
click at [83, 69] on button "Version 1" at bounding box center [55, 70] width 73 height 22
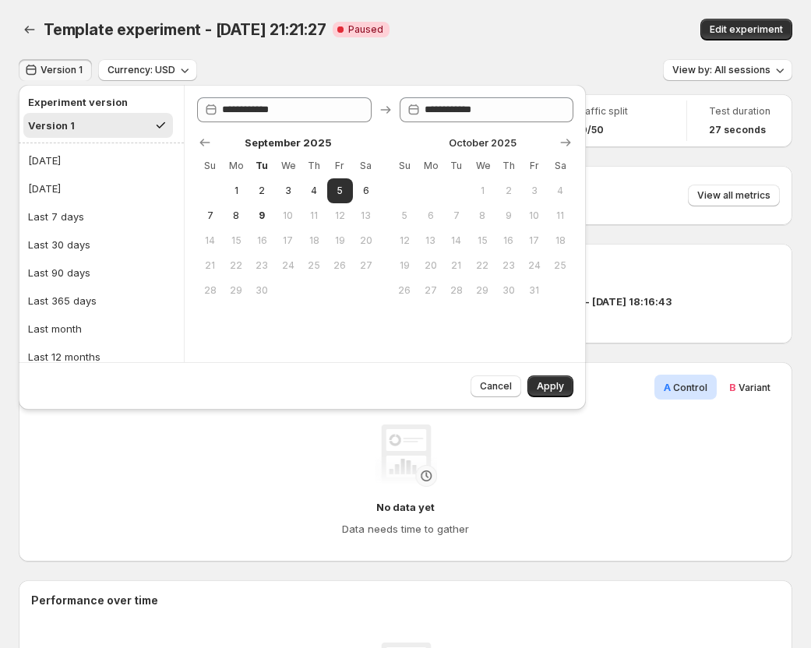
click at [83, 100] on h2 "Experiment version" at bounding box center [98, 102] width 140 height 16
click at [72, 128] on div "Version 1" at bounding box center [51, 126] width 47 height 16
click at [508, 387] on span "Cancel" at bounding box center [496, 386] width 32 height 12
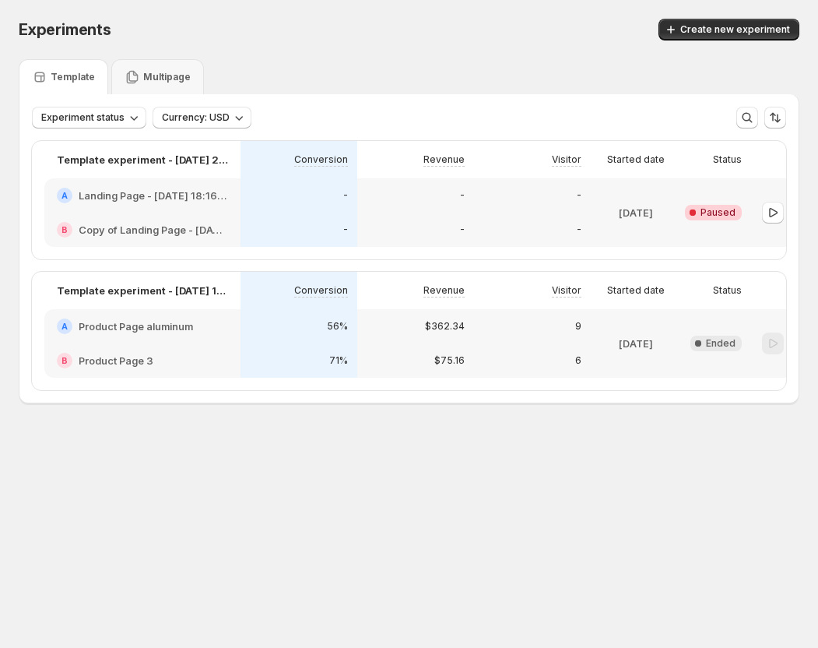
scroll to position [0, 79]
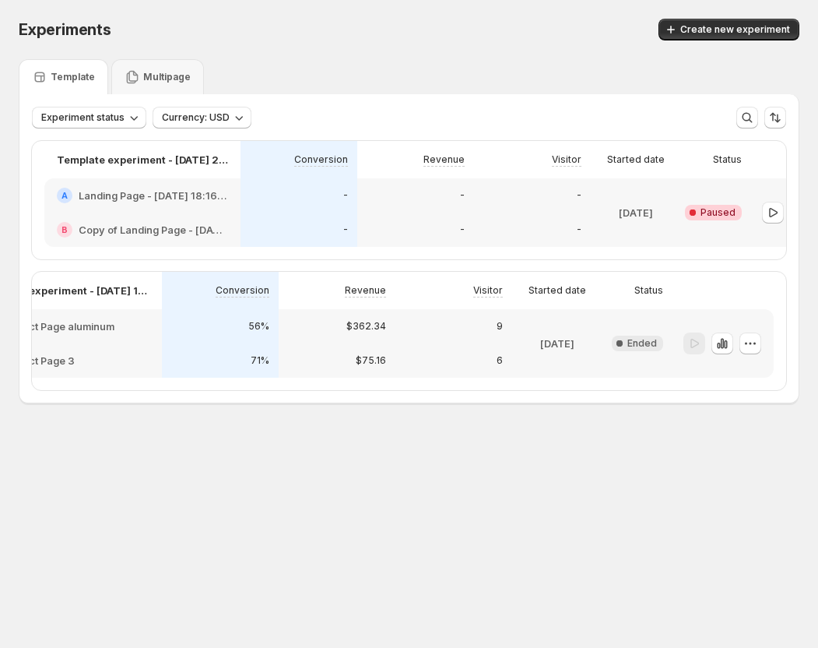
click at [621, 347] on icon at bounding box center [620, 343] width 6 height 6
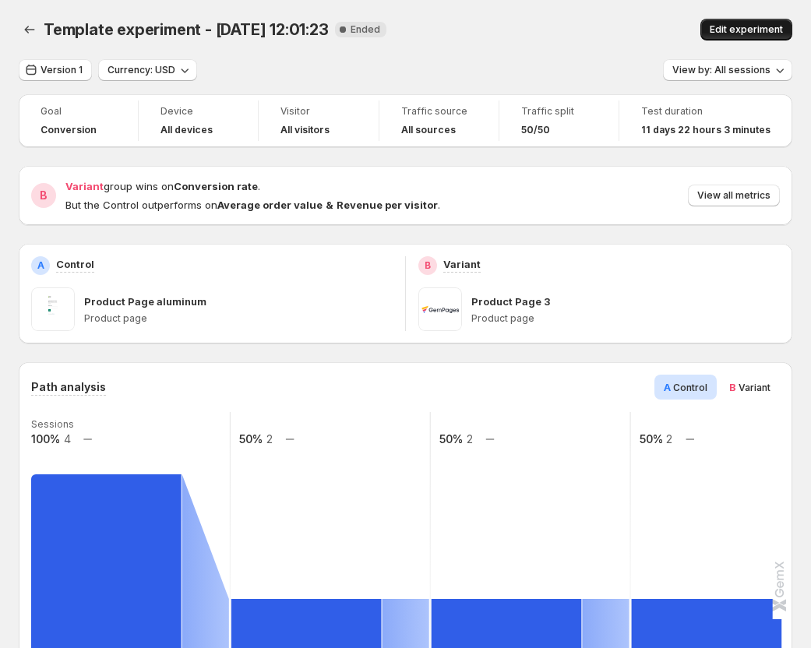
click at [736, 30] on span "Edit experiment" at bounding box center [745, 29] width 73 height 12
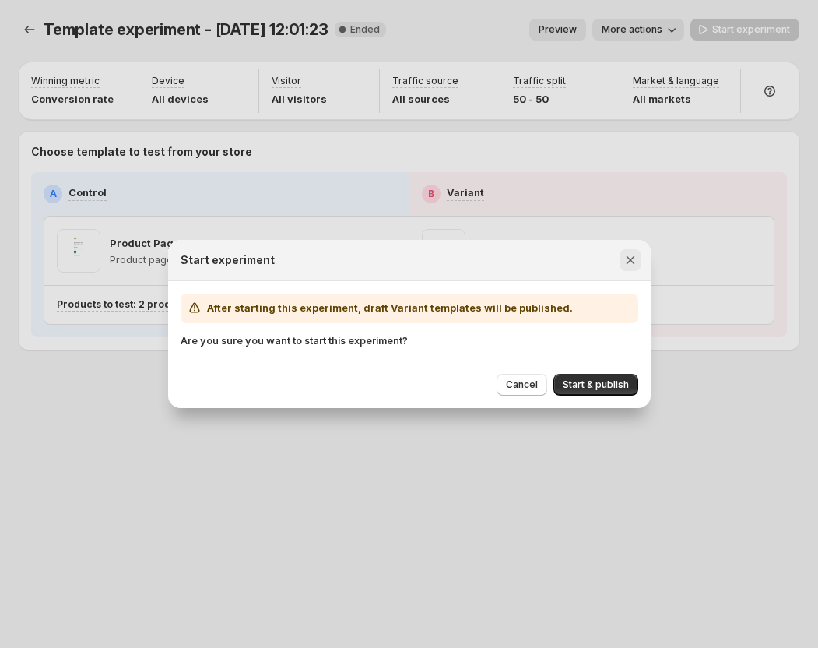
click at [626, 251] on button "Close" at bounding box center [631, 260] width 22 height 22
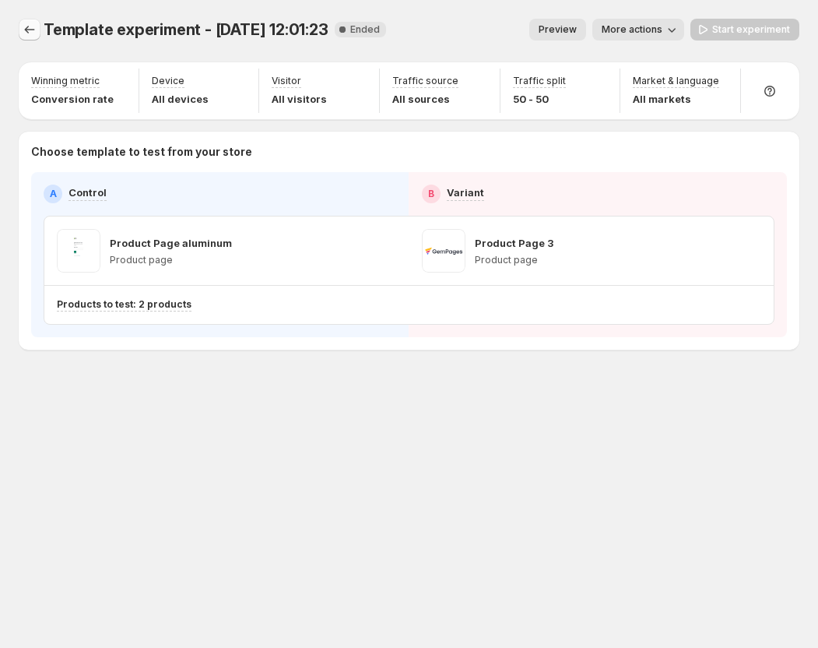
click at [24, 30] on icon "Experiments" at bounding box center [30, 30] width 16 height 16
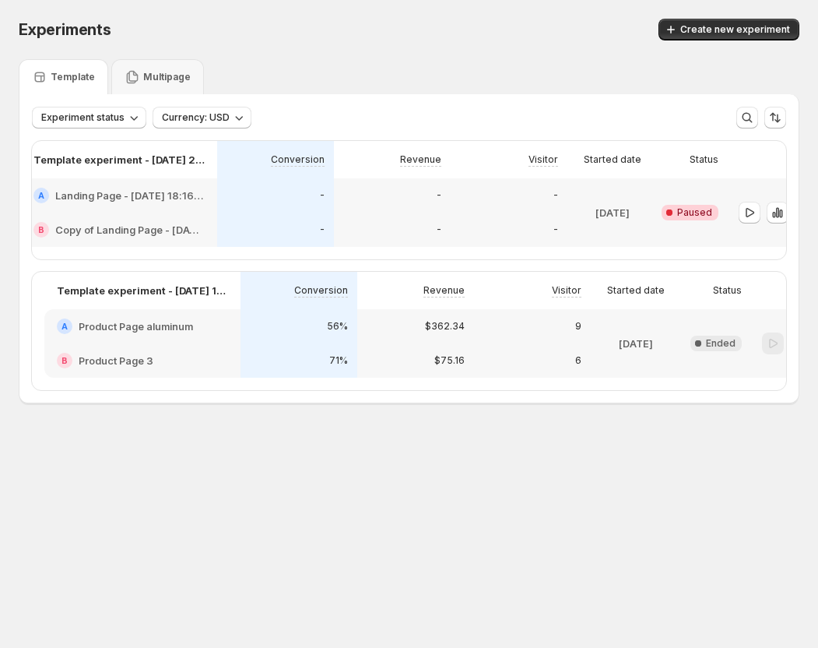
scroll to position [0, 79]
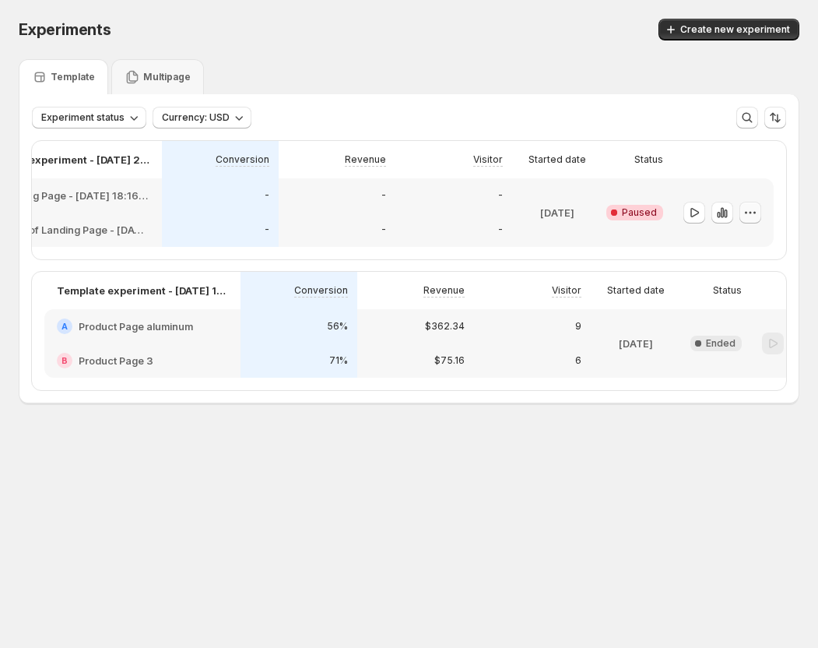
click at [749, 206] on icon "button" at bounding box center [751, 213] width 16 height 16
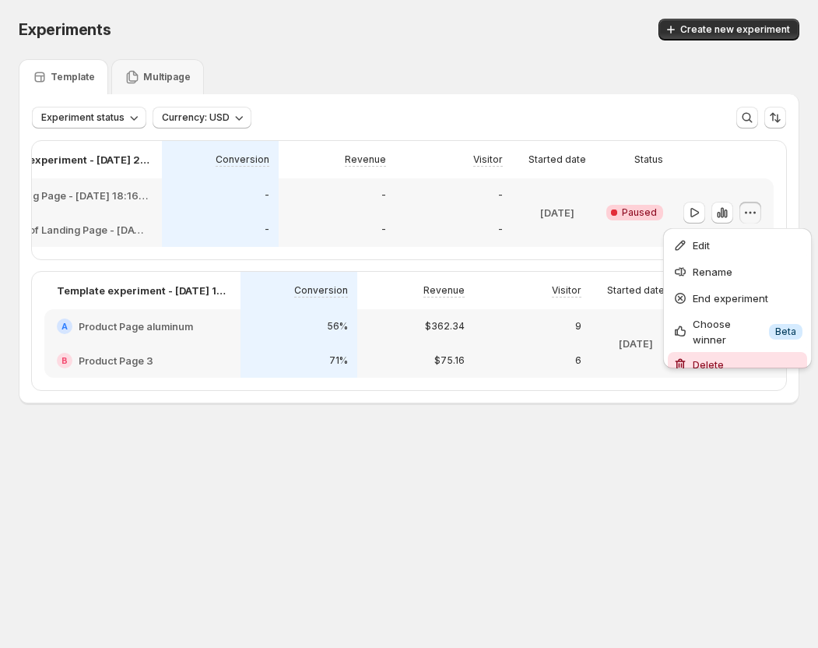
click at [702, 358] on span "Delete" at bounding box center [708, 364] width 31 height 12
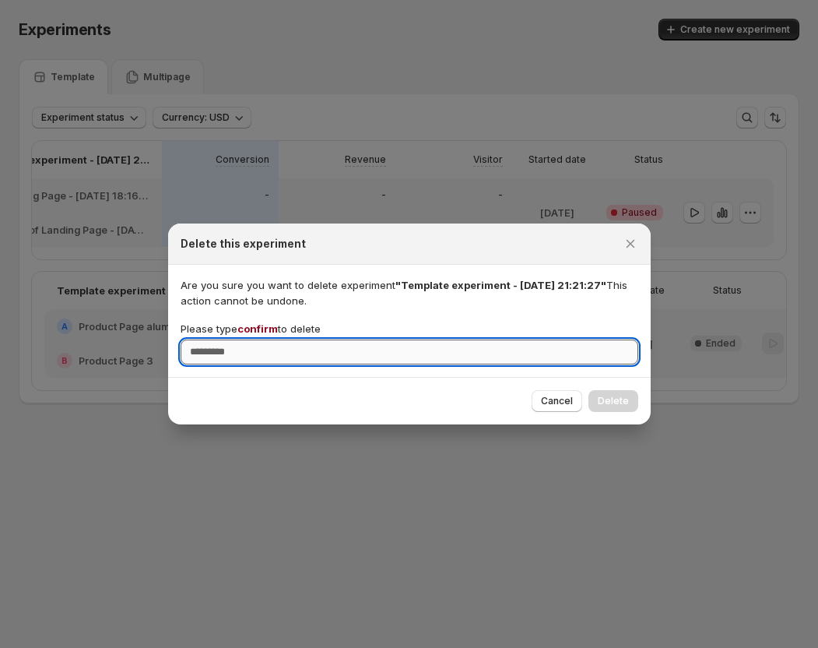
click at [545, 353] on input "Please type confirm to delete" at bounding box center [410, 352] width 458 height 25
type input "*******"
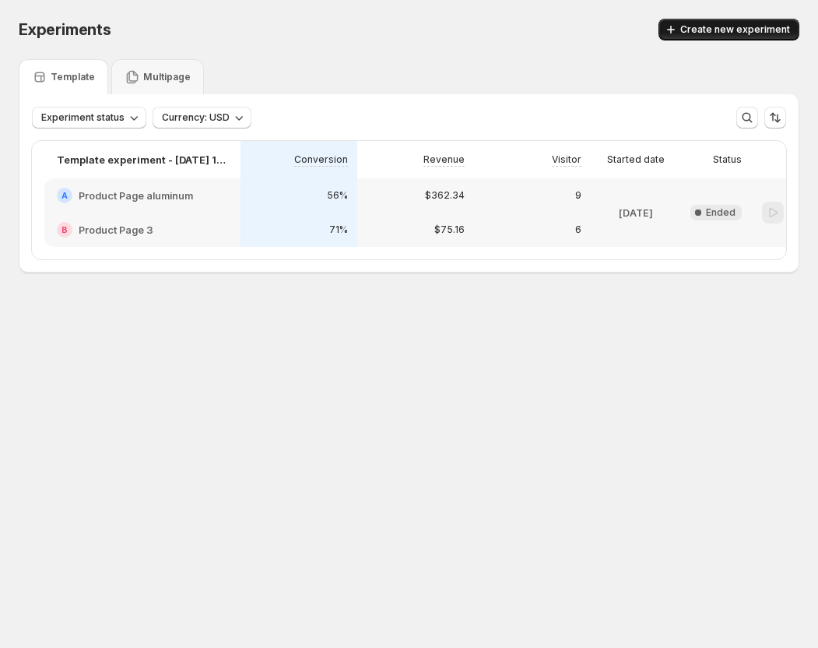
click at [717, 34] on span "Create new experiment" at bounding box center [736, 29] width 110 height 12
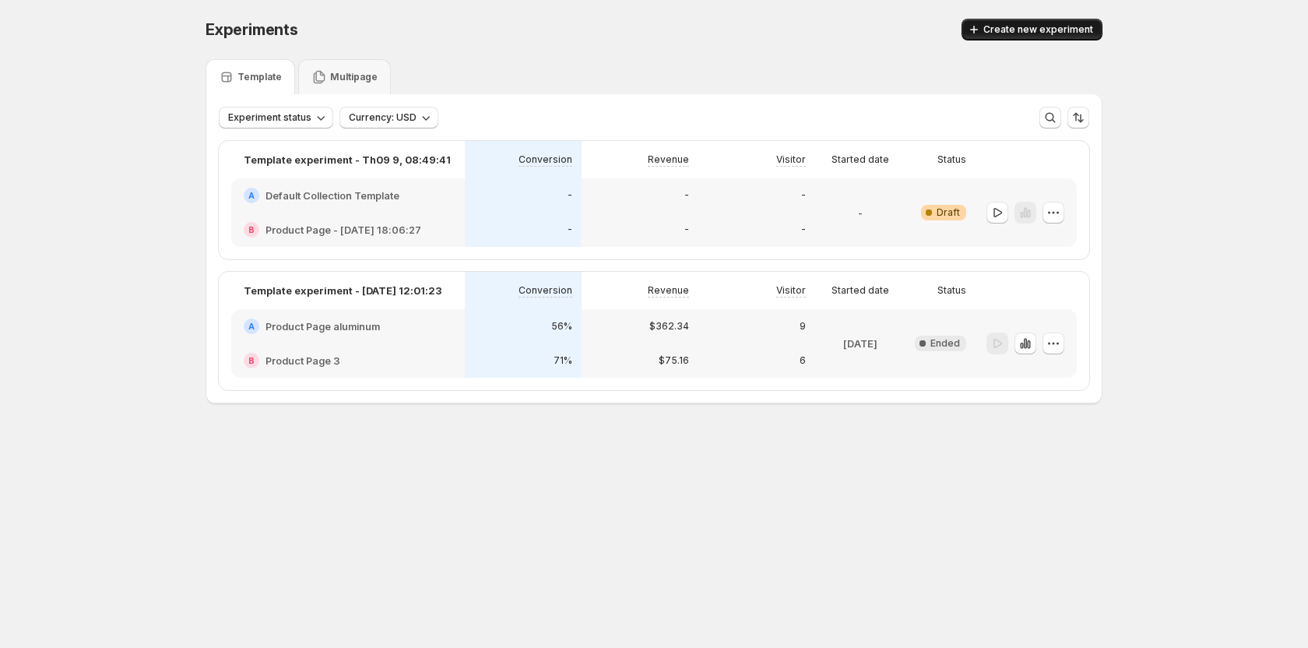
click at [818, 33] on span "Create new experiment" at bounding box center [1038, 29] width 110 height 12
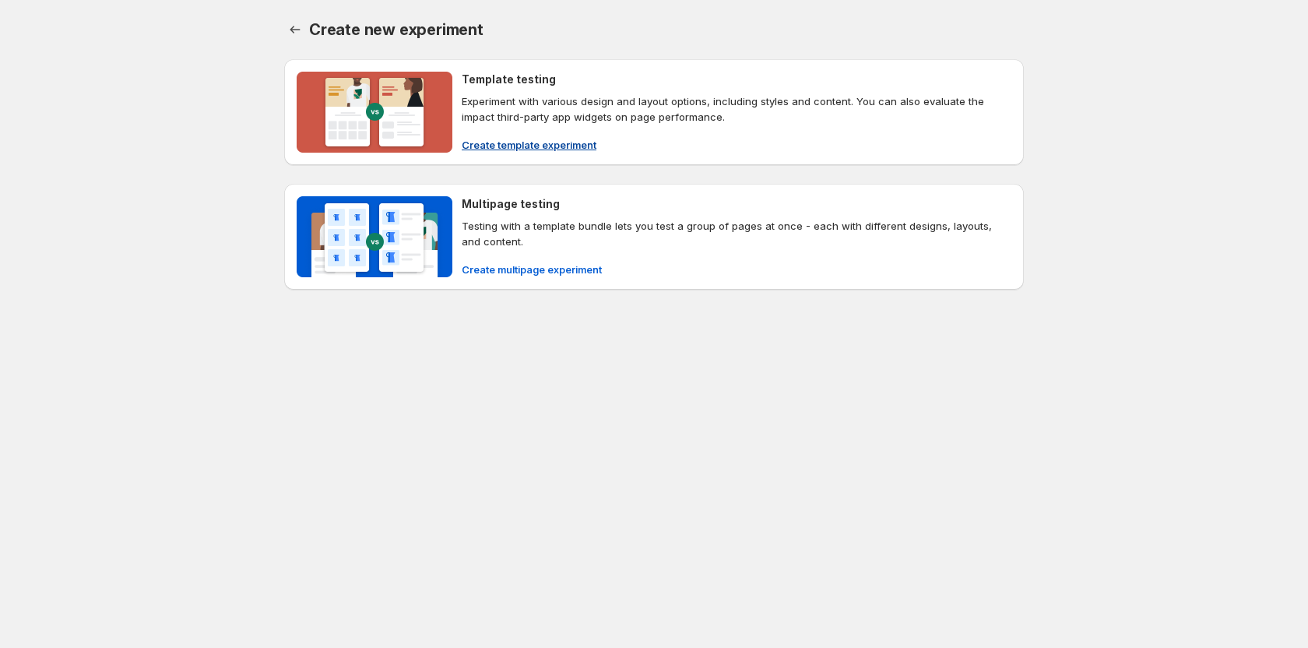
click at [540, 142] on span "Create template experiment" at bounding box center [529, 145] width 135 height 16
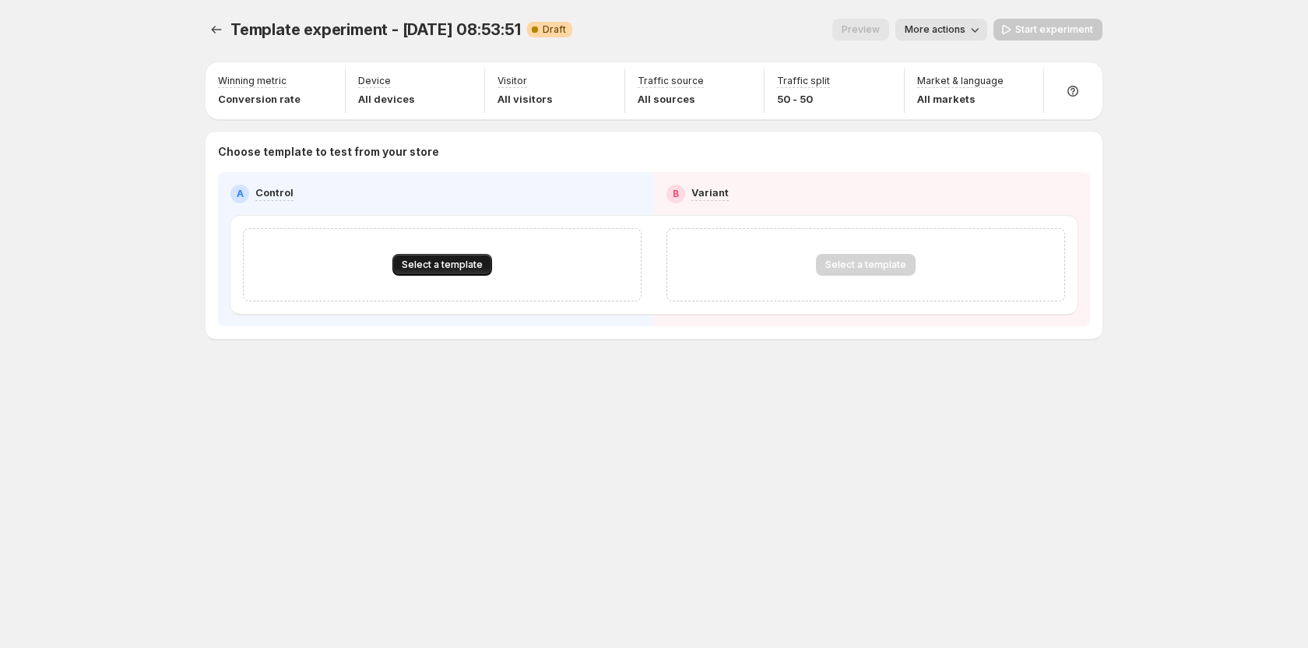
click at [470, 260] on span "Select a template" at bounding box center [442, 265] width 81 height 12
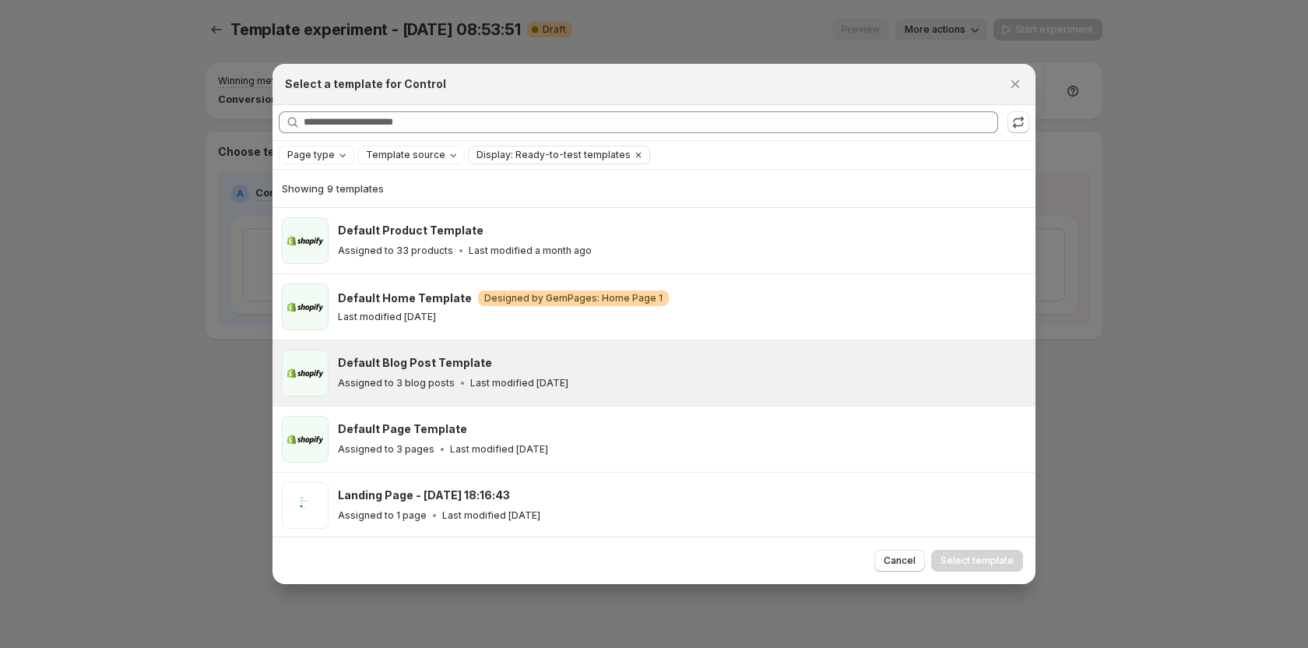
click at [425, 347] on div "Default Blog Post Template Assigned to 3 blog posts Last modified [DATE]" at bounding box center [654, 372] width 763 height 65
click at [818, 554] on button "Select template" at bounding box center [977, 561] width 92 height 22
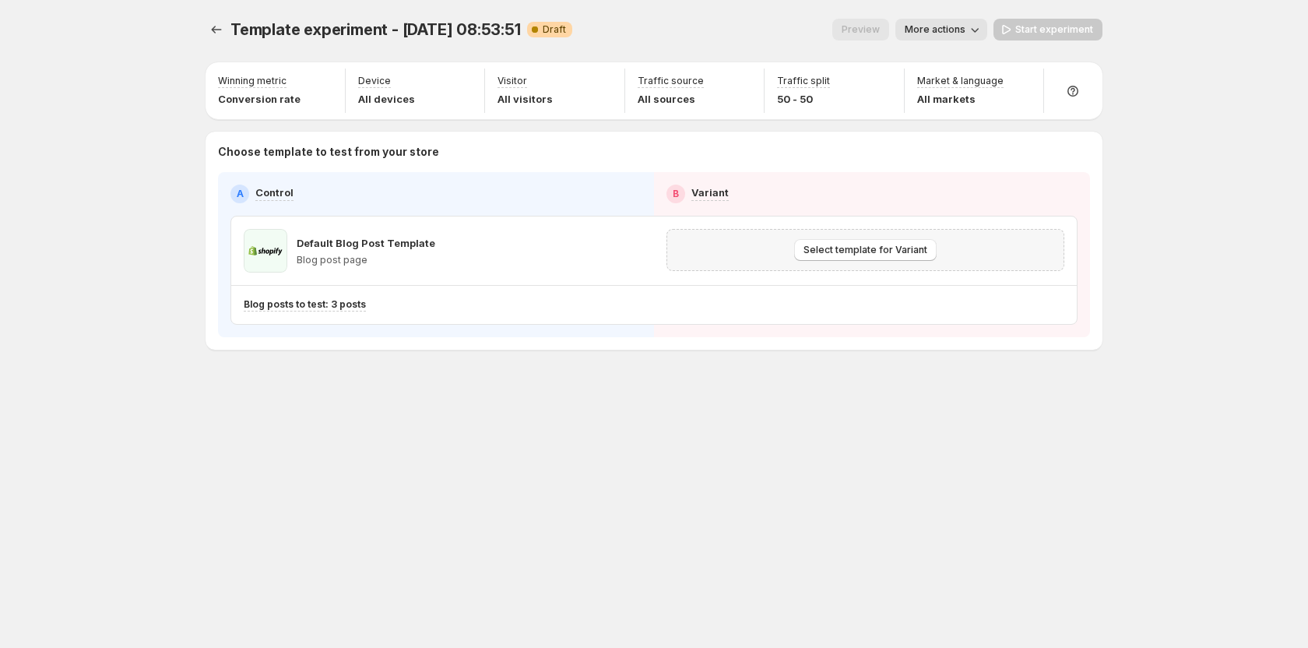
click at [775, 251] on div "Select template for Variant" at bounding box center [866, 250] width 378 height 22
click at [818, 251] on span "Select template for Variant" at bounding box center [866, 250] width 124 height 12
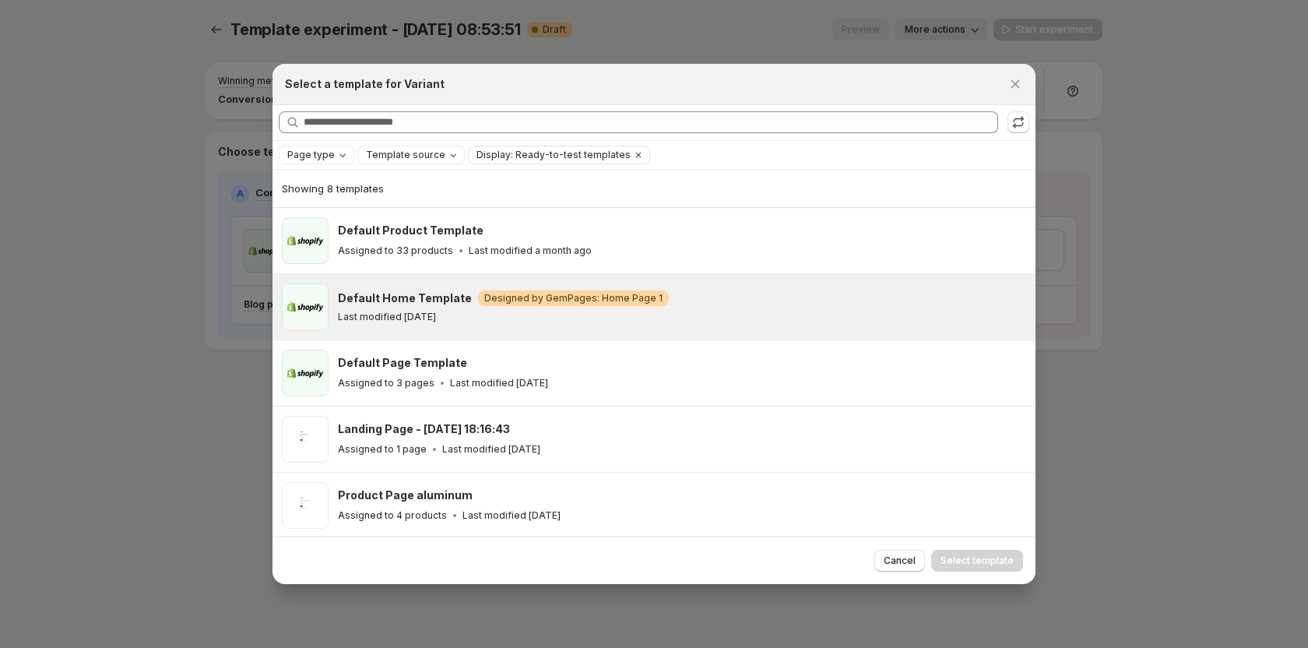
click at [600, 307] on div "Default Home Template Warning Designed by GemPages: Home Page 1 Last modified […" at bounding box center [680, 306] width 684 height 33
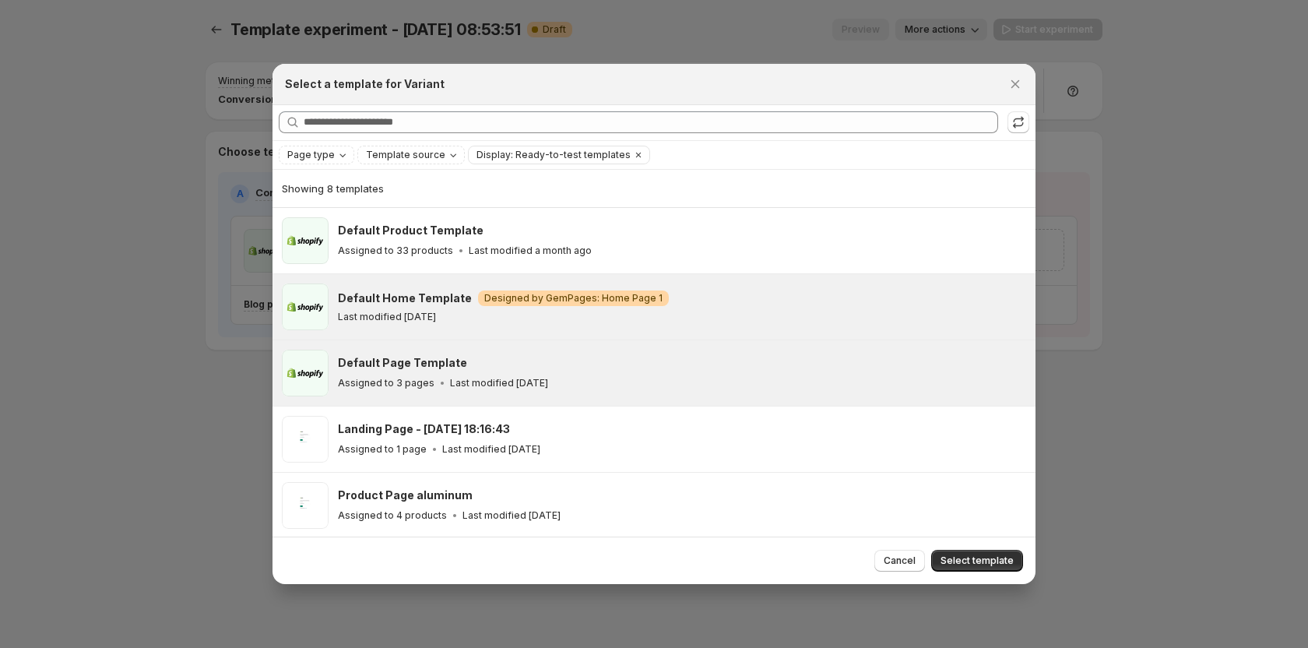
click at [606, 389] on div "Assigned to 3 pages Last modified [DATE]" at bounding box center [680, 383] width 684 height 16
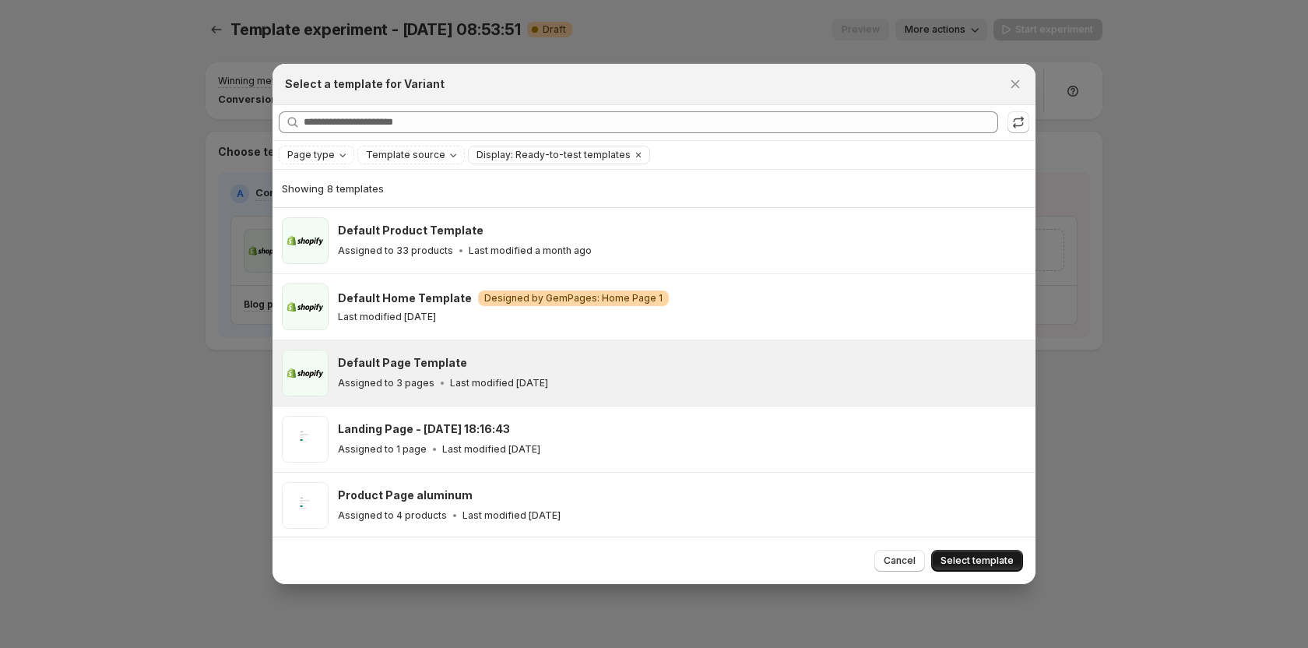
click at [818, 572] on button "Select template" at bounding box center [977, 561] width 92 height 22
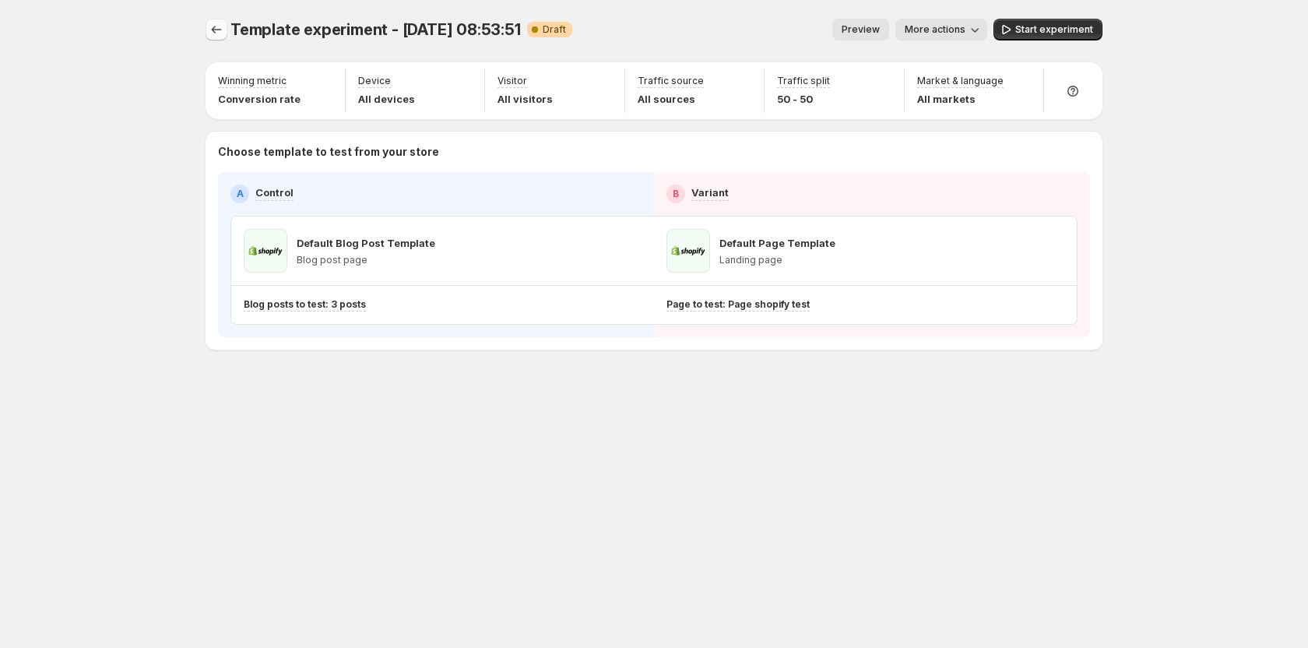
click at [216, 36] on icon "Experiments" at bounding box center [217, 30] width 16 height 16
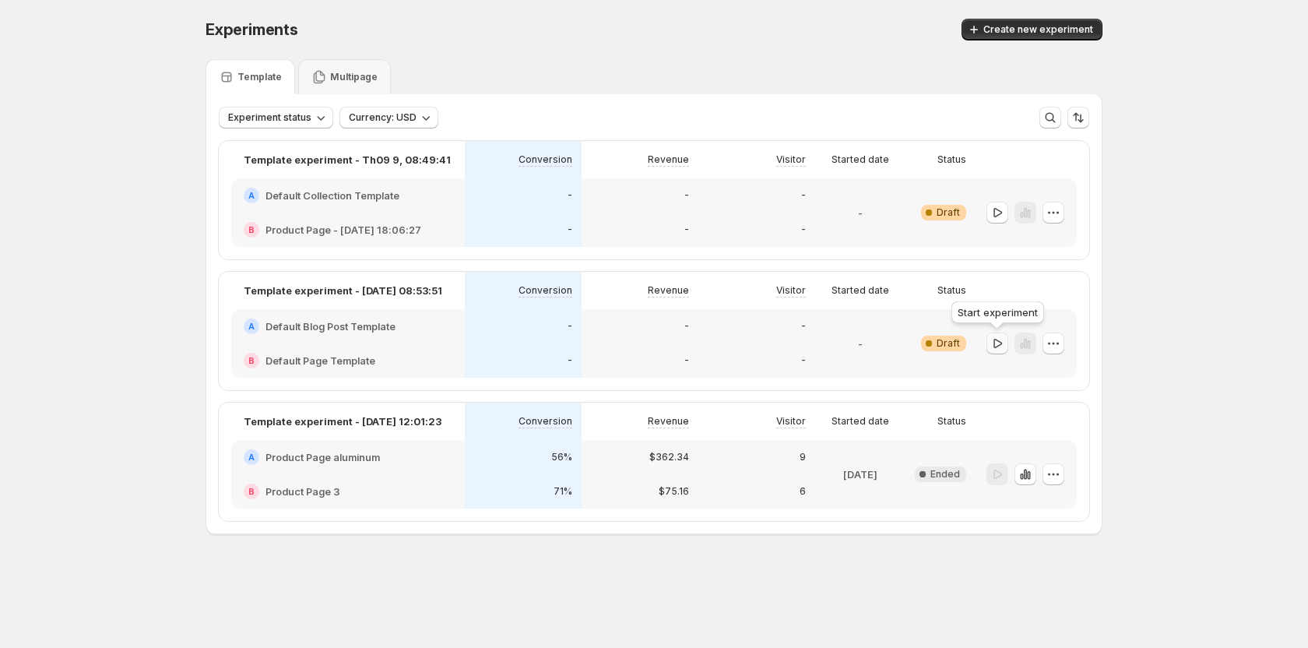
click at [818, 340] on icon "button" at bounding box center [998, 344] width 16 height 16
click at [818, 212] on icon "button" at bounding box center [998, 213] width 16 height 16
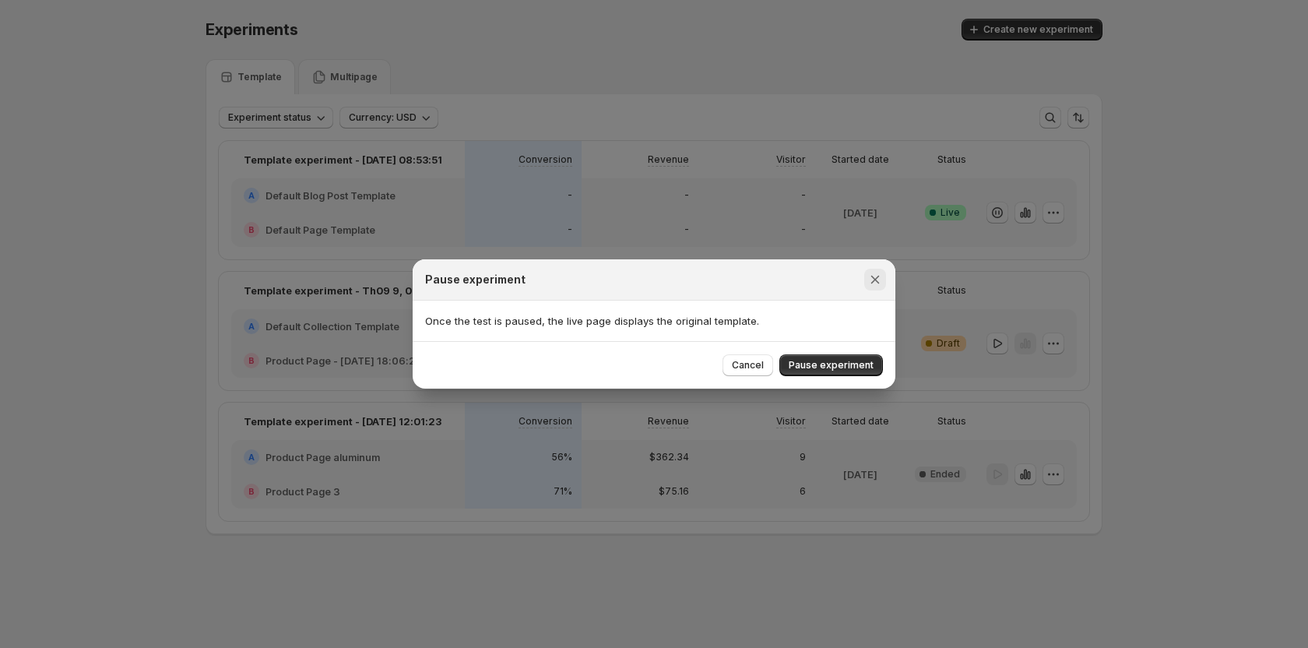
click at [818, 277] on icon "Close" at bounding box center [875, 280] width 16 height 16
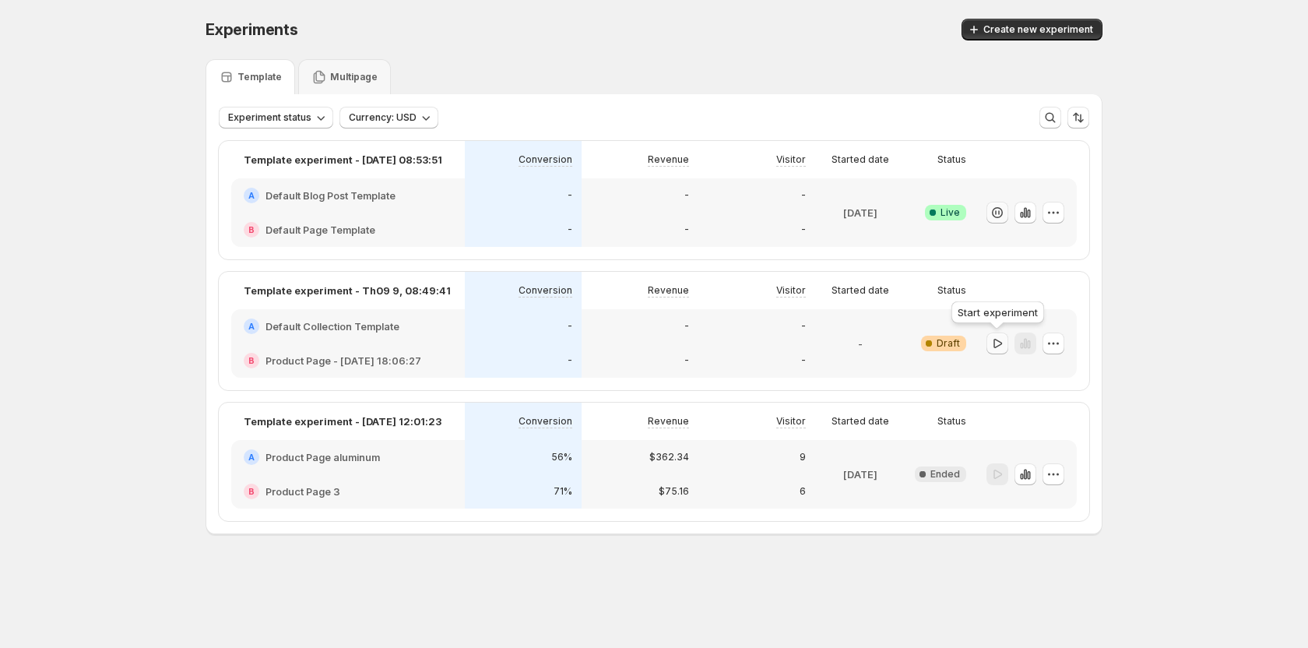
click at [818, 346] on icon "button" at bounding box center [998, 344] width 16 height 16
click at [818, 338] on icon "button" at bounding box center [998, 344] width 16 height 16
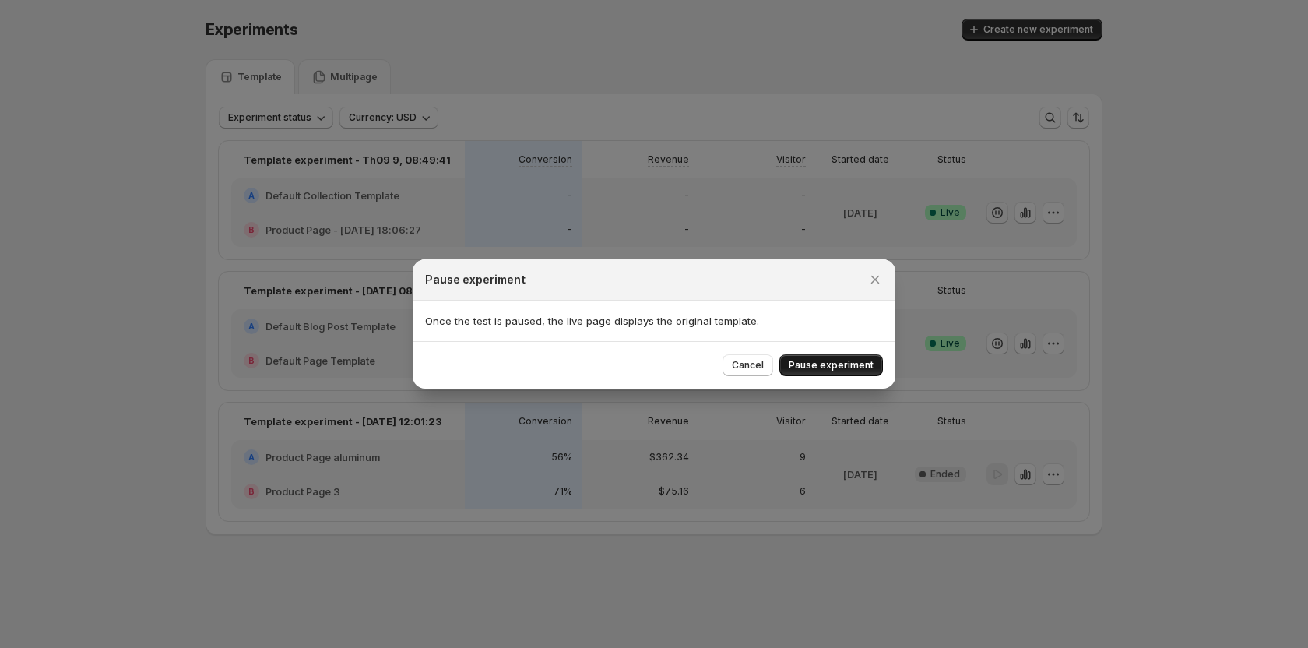
click at [818, 361] on span "Pause experiment" at bounding box center [831, 365] width 85 height 12
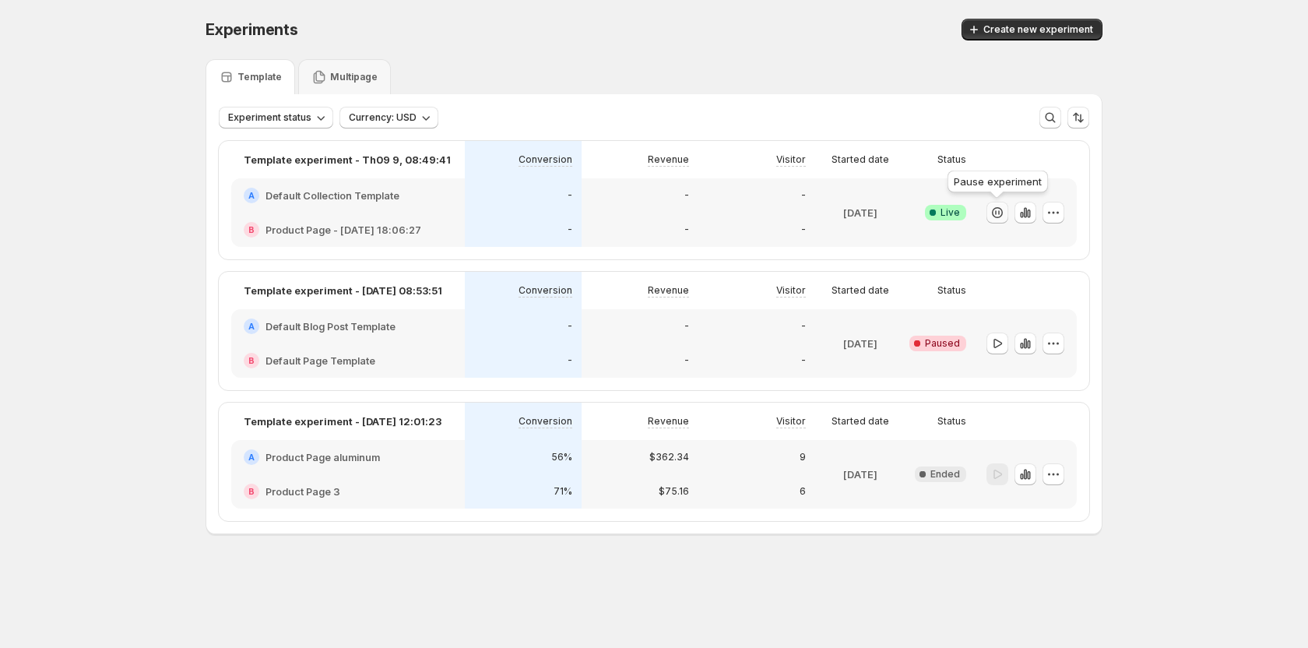
click at [818, 207] on icon "button" at bounding box center [998, 213] width 16 height 16
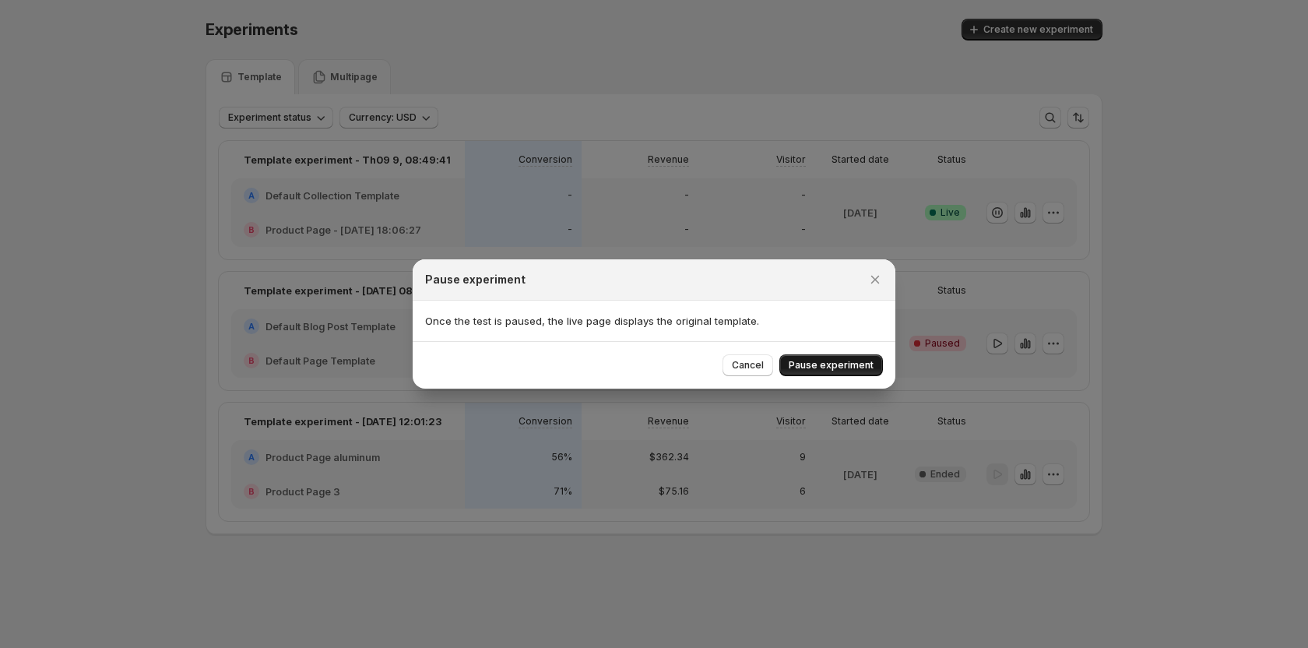
click at [818, 361] on span "Pause experiment" at bounding box center [831, 365] width 85 height 12
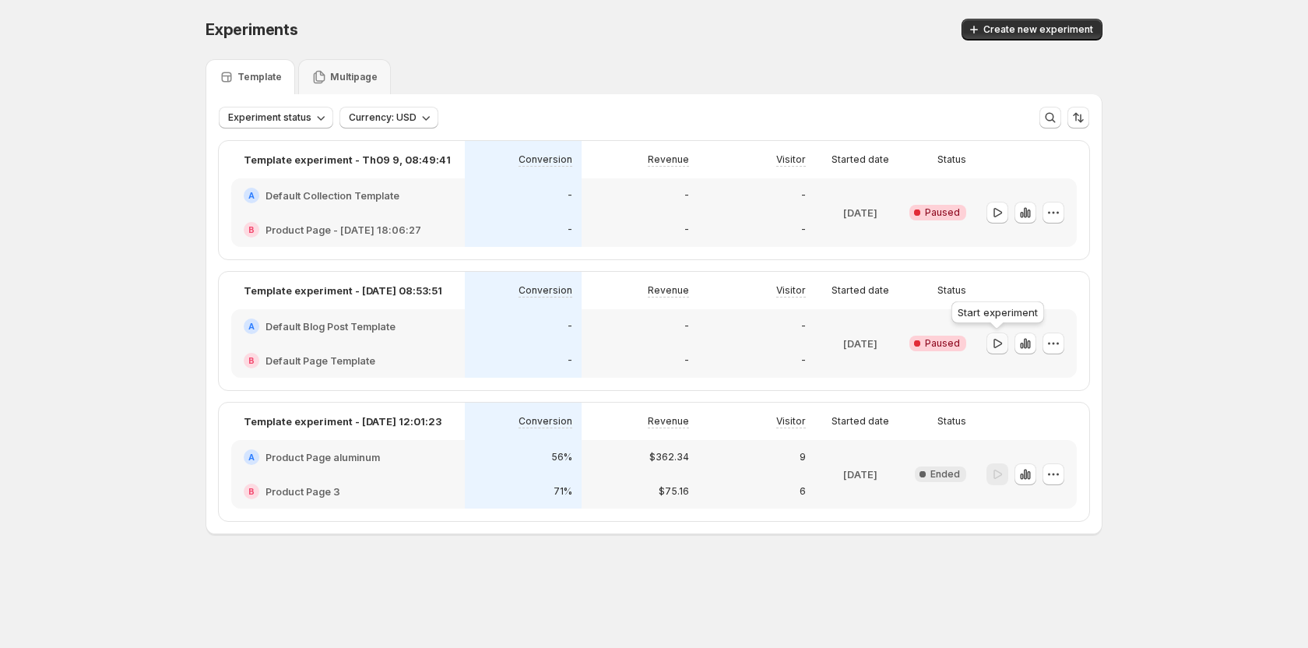
click at [818, 337] on icon "button" at bounding box center [998, 344] width 16 height 16
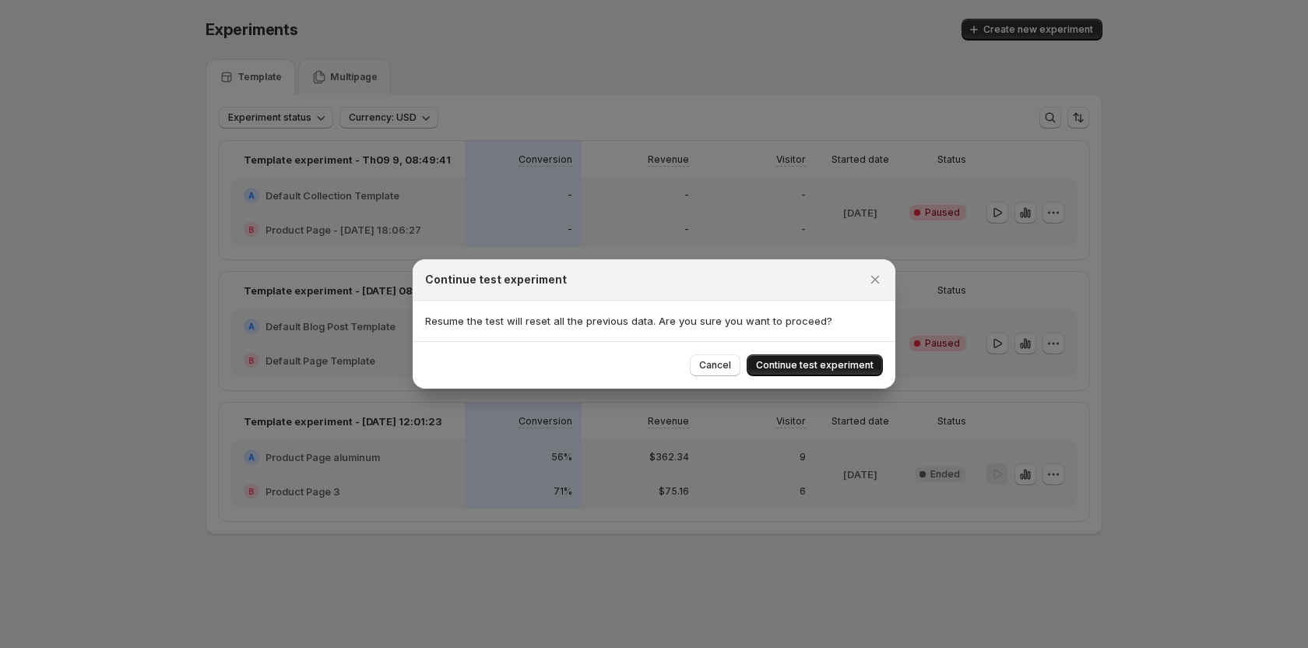
click at [818, 357] on button "Continue test experiment" at bounding box center [815, 365] width 136 height 22
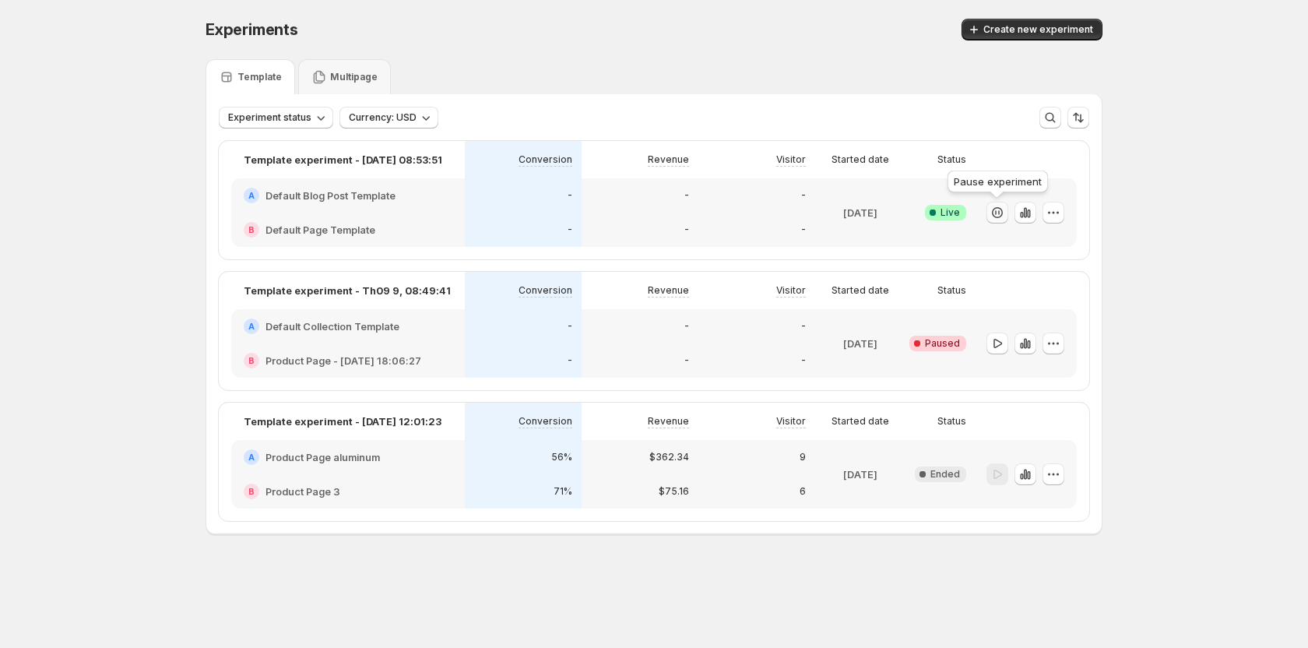
click at [818, 207] on icon "button" at bounding box center [998, 213] width 16 height 16
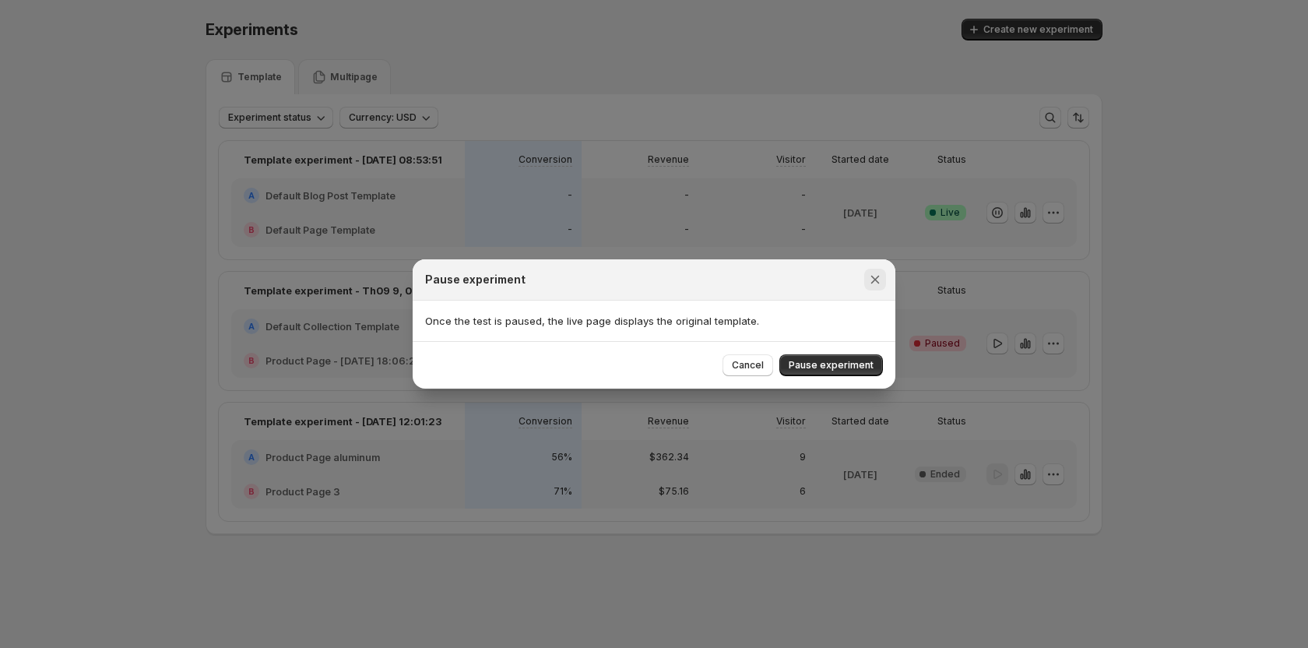
drag, startPoint x: 843, startPoint y: 362, endPoint x: 880, endPoint y: 276, distance: 93.5
click at [818, 276] on div "Pause experiment Once the test is paused, the live page displays the original t…" at bounding box center [654, 323] width 483 height 129
click at [818, 276] on icon "Close" at bounding box center [875, 280] width 16 height 16
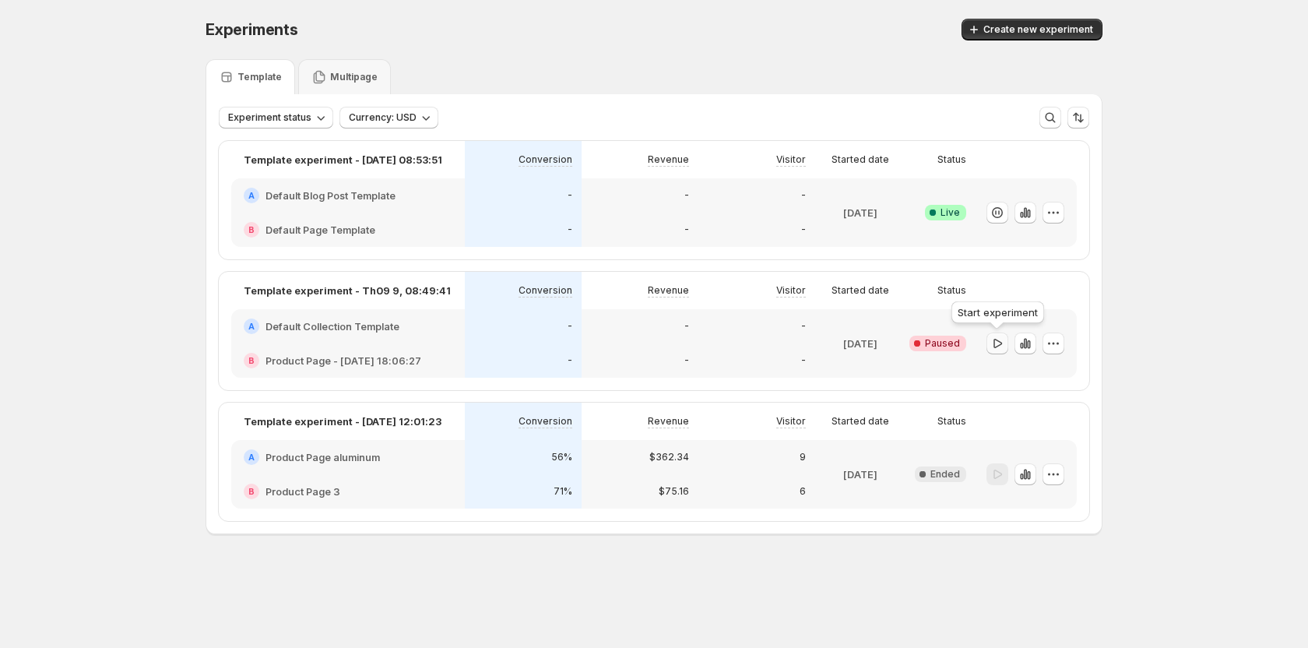
click at [818, 345] on icon "button" at bounding box center [998, 342] width 9 height 9
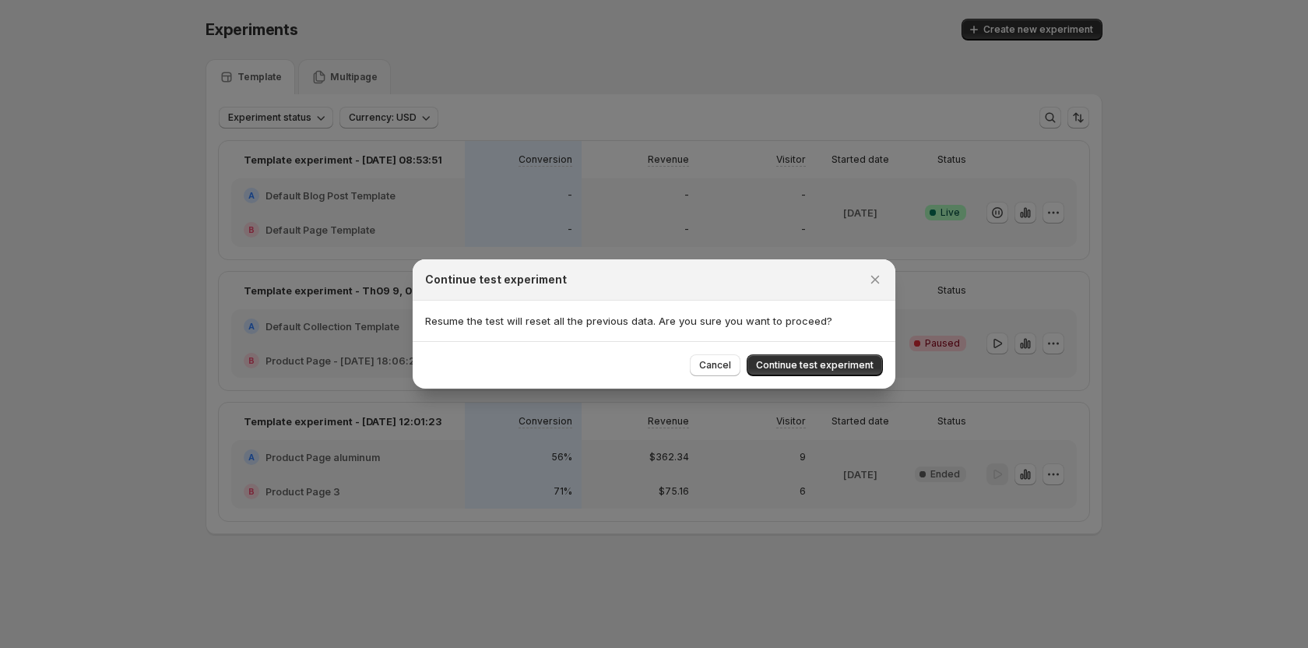
click at [818, 278] on div "Continue test experiment" at bounding box center [654, 279] width 483 height 41
click at [818, 277] on icon "Close" at bounding box center [875, 280] width 16 height 16
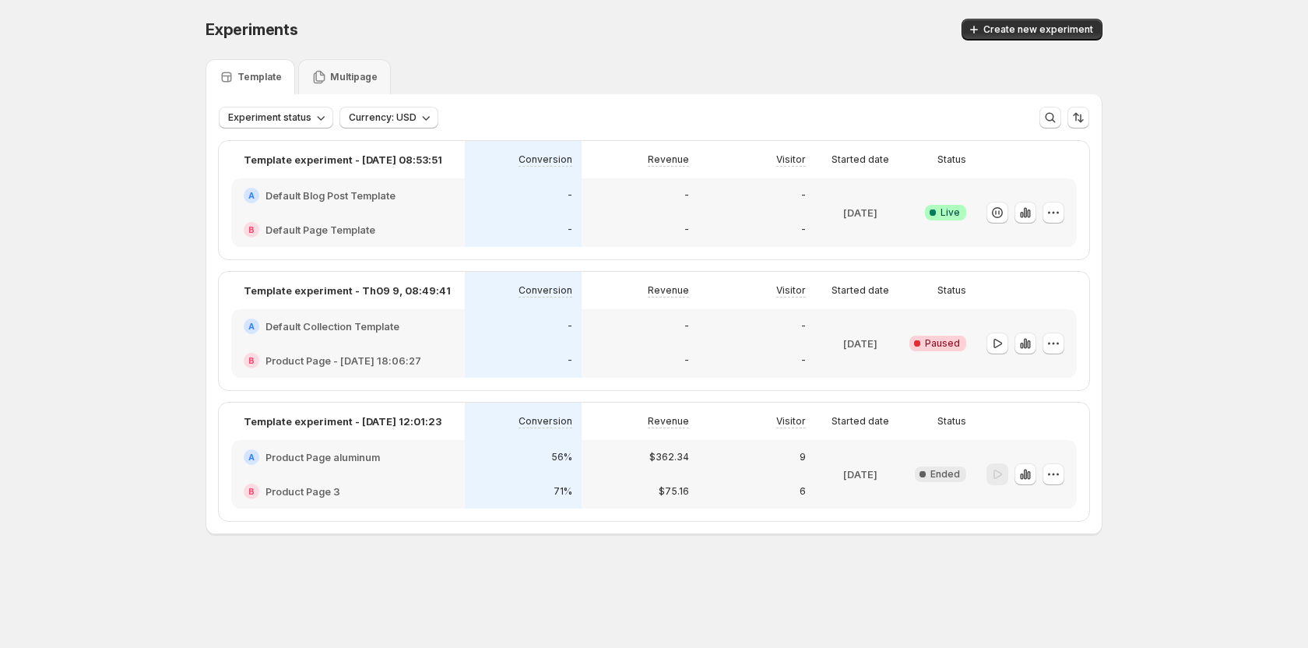
click at [116, 153] on div "Experiments. This page is ready Experiments Create new experiment Template Mult…" at bounding box center [654, 309] width 1308 height 618
